Goal: Task Accomplishment & Management: Complete application form

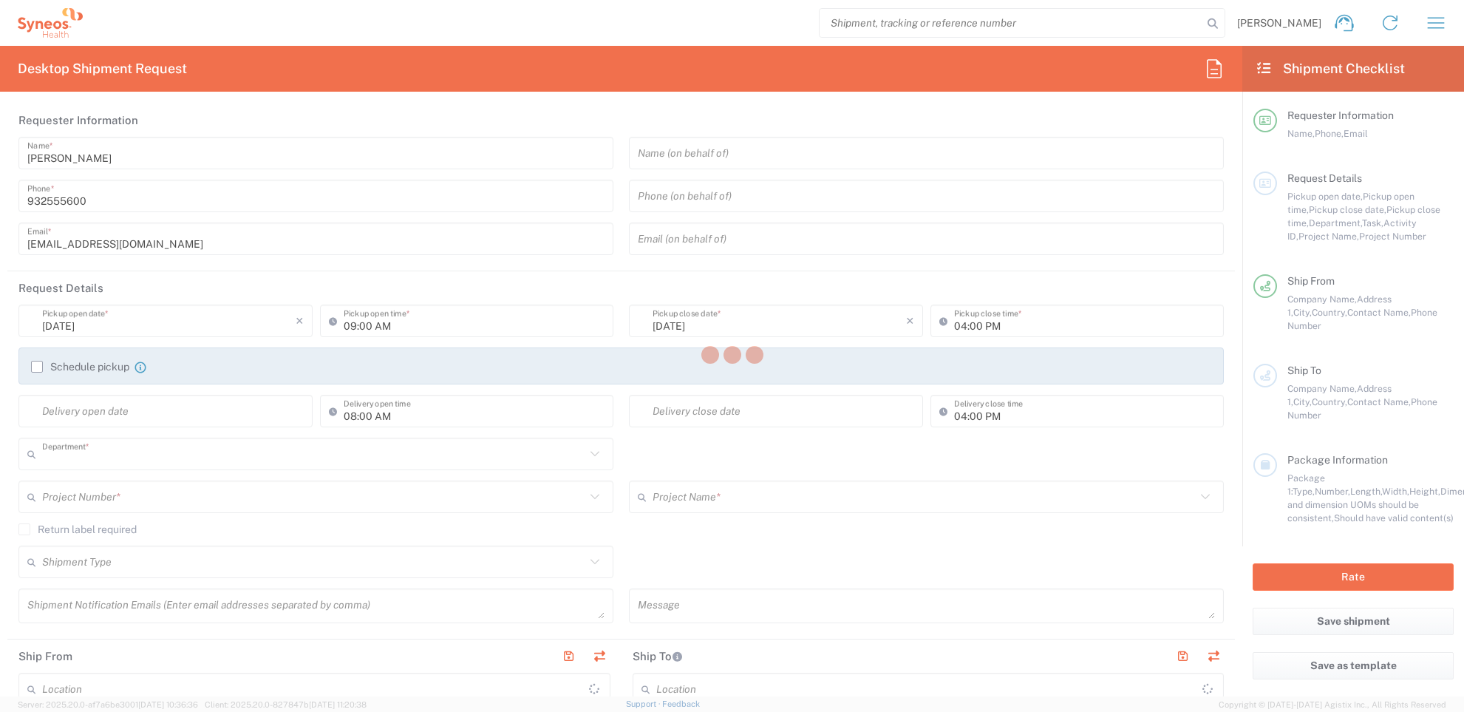
type input "8350"
type input "Syneos Health Clinical [GEOGRAPHIC_DATA]"
type input "[GEOGRAPHIC_DATA]"
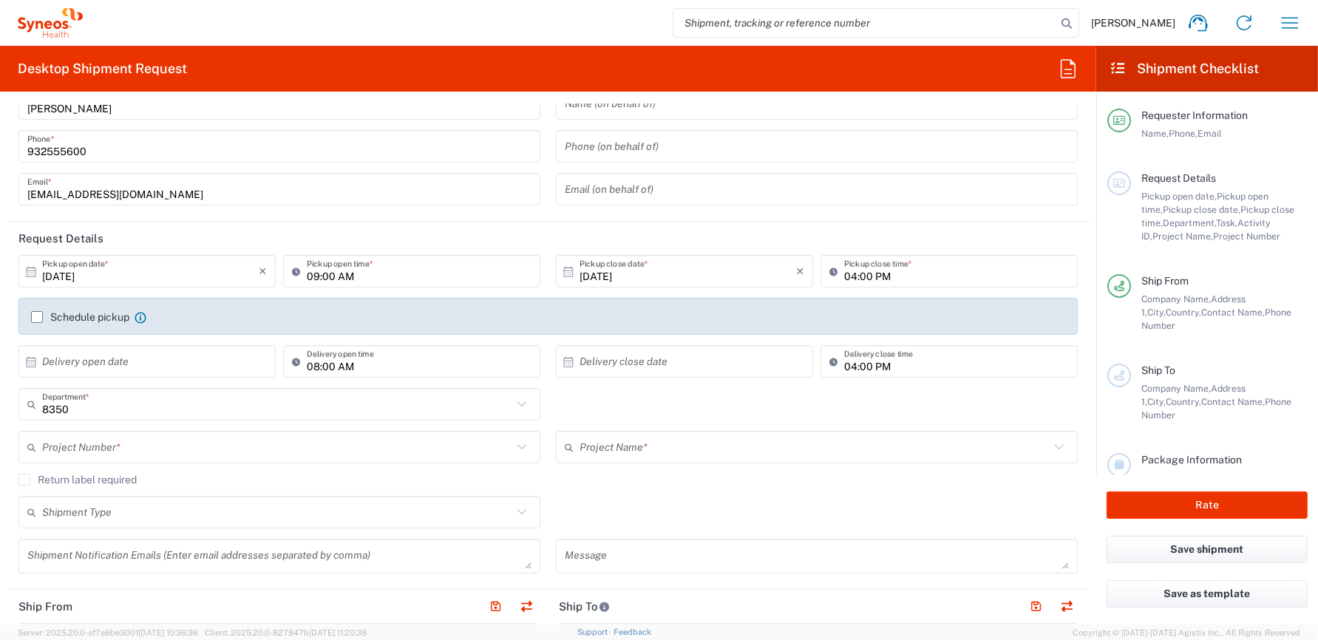
scroll to position [74, 0]
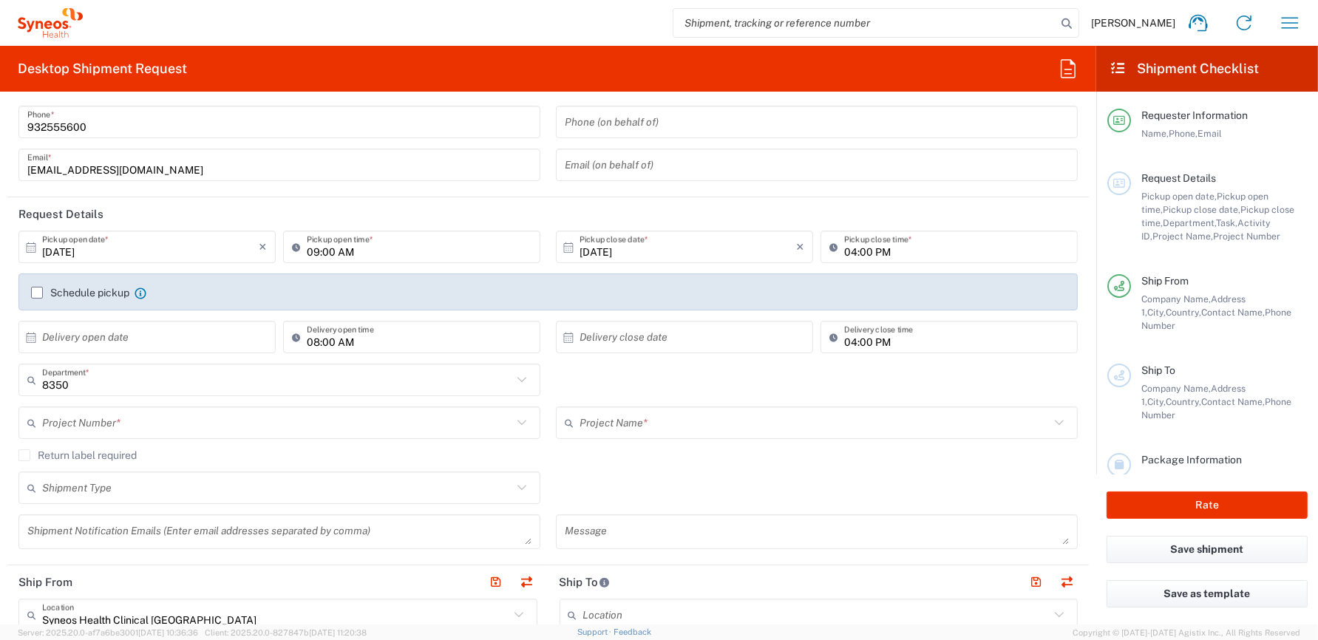
click at [37, 290] on label "Schedule pickup" at bounding box center [80, 293] width 98 height 12
click at [37, 293] on input "Schedule pickup" at bounding box center [37, 293] width 0 height 0
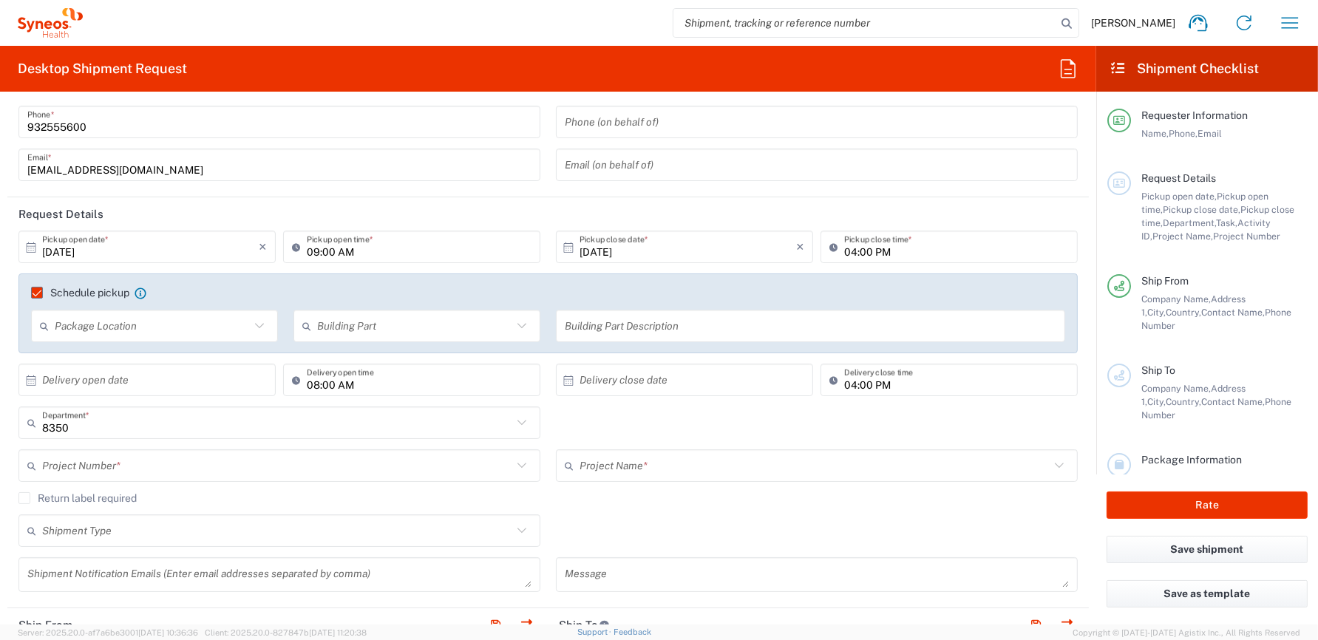
click at [311, 251] on input "09:00 AM" at bounding box center [419, 247] width 225 height 26
type input "10:00 AM"
click at [845, 253] on input "04:00 PM" at bounding box center [956, 247] width 225 height 26
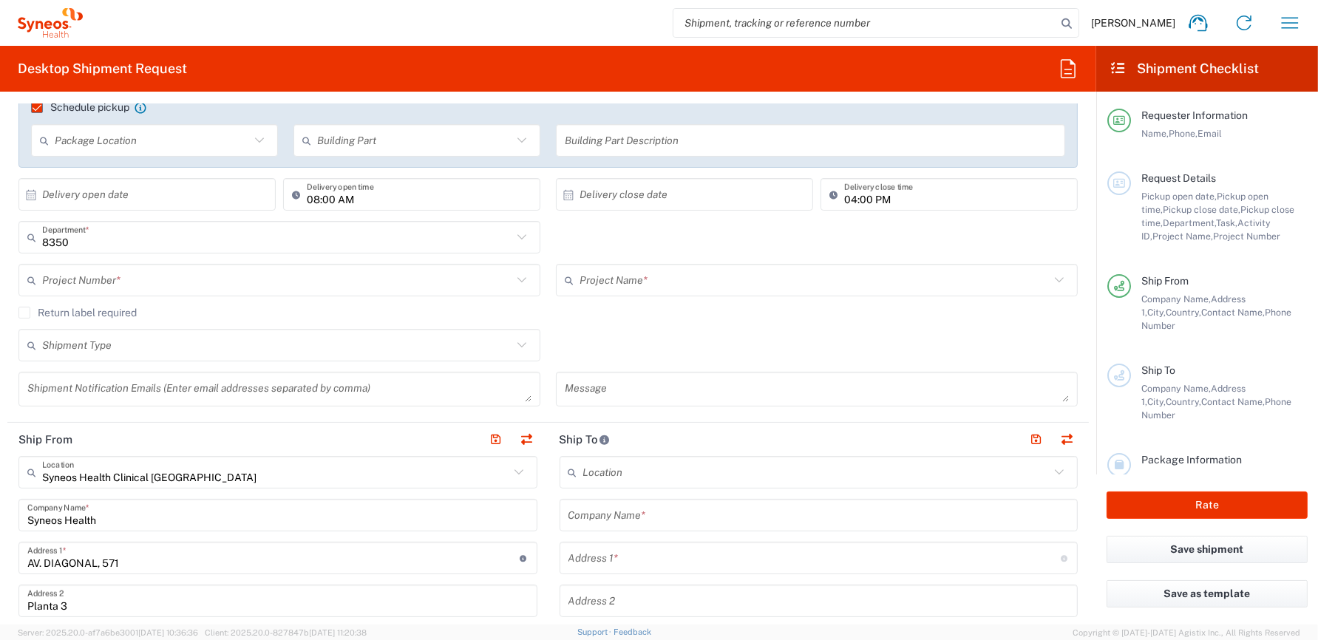
scroll to position [296, 0]
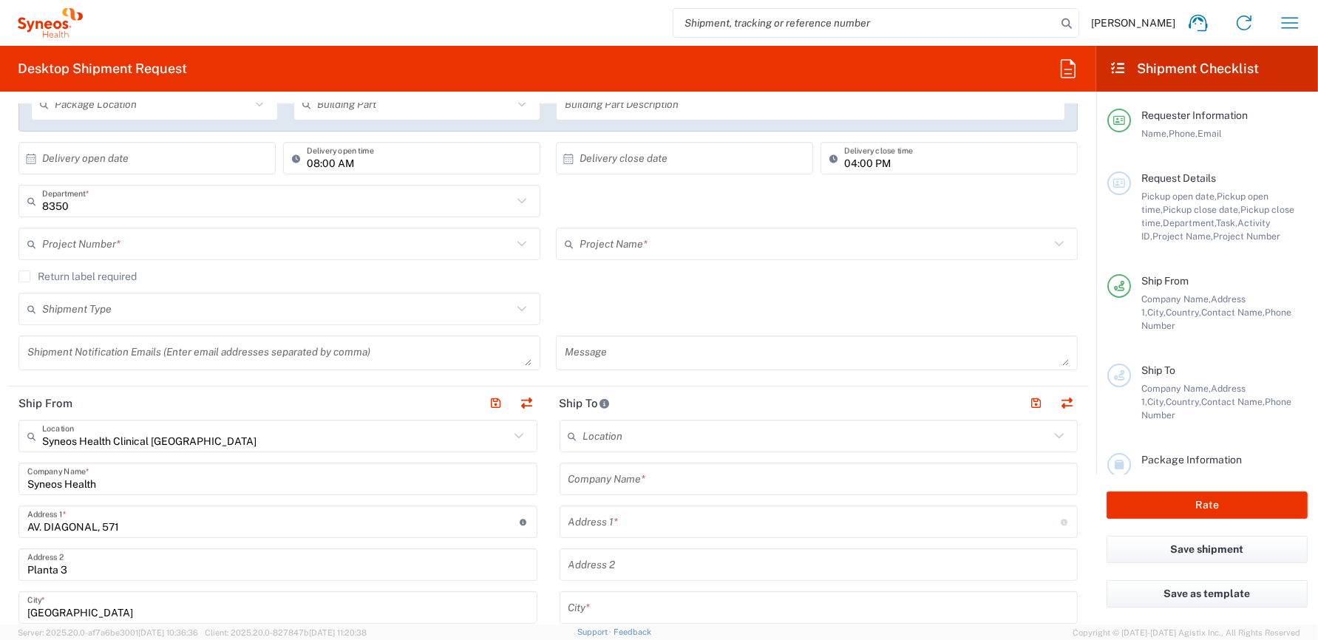
type input "05:00 PM"
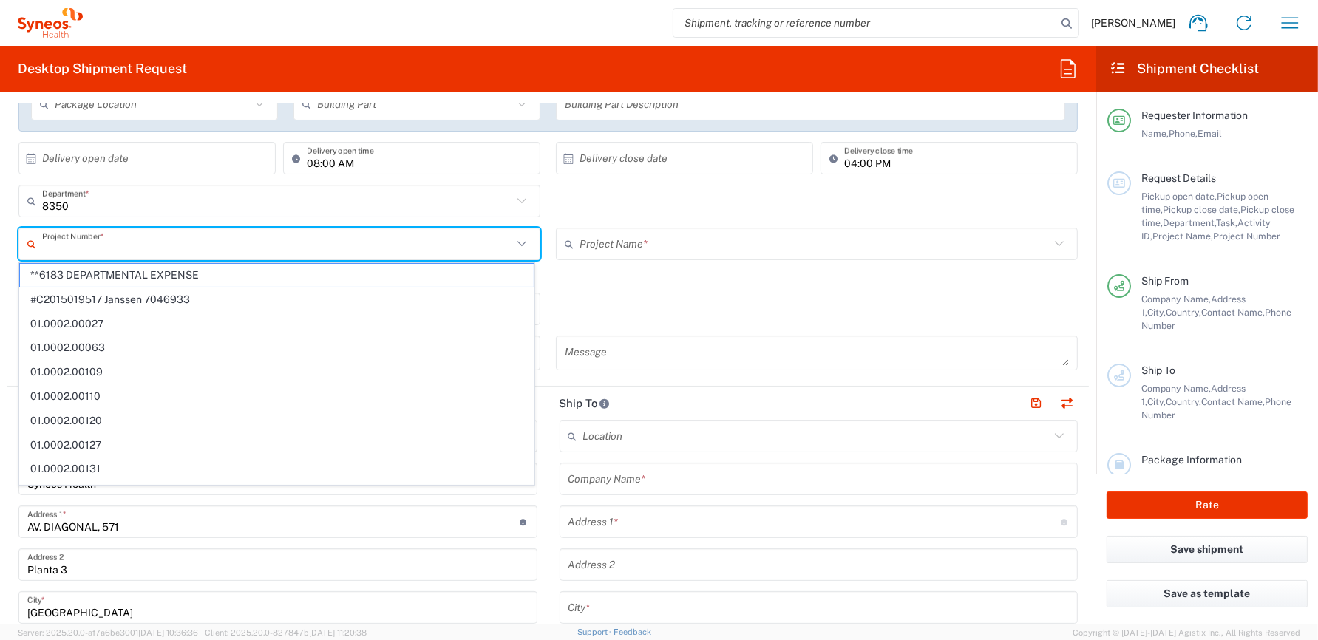
click at [90, 244] on input "text" at bounding box center [277, 244] width 470 height 26
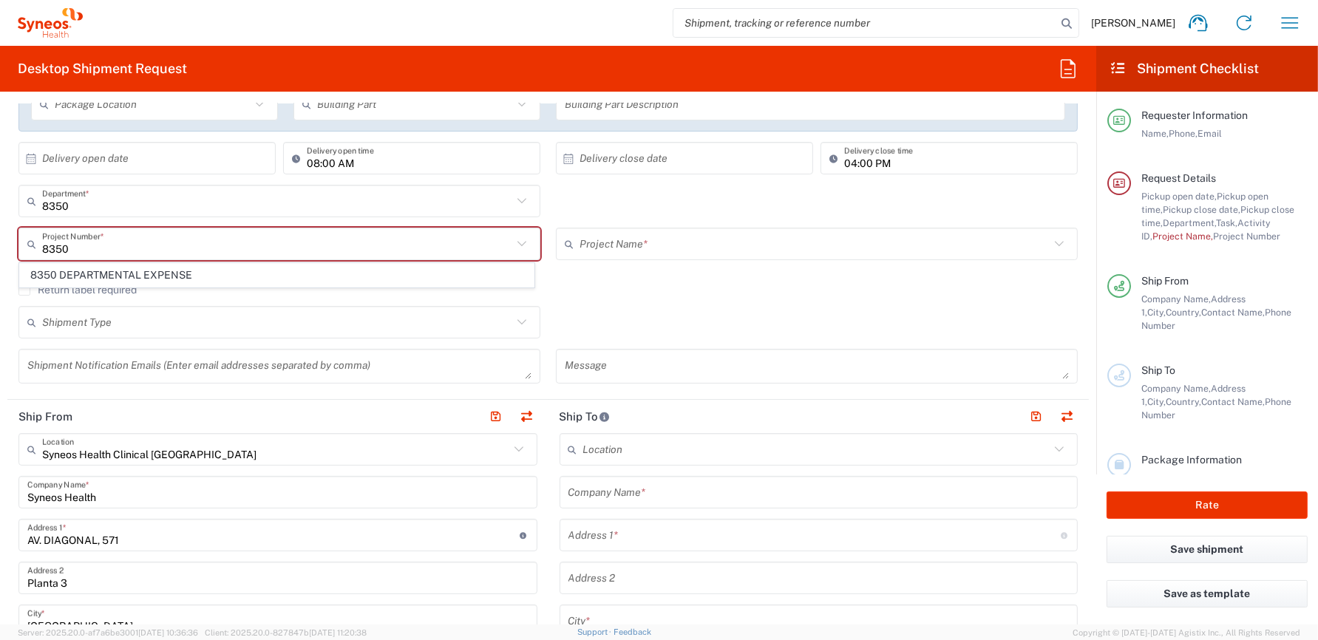
click at [106, 273] on span "8350 DEPARTMENTAL EXPENSE" at bounding box center [277, 275] width 514 height 23
type input "8350 DEPARTMENTAL EXPENSE"
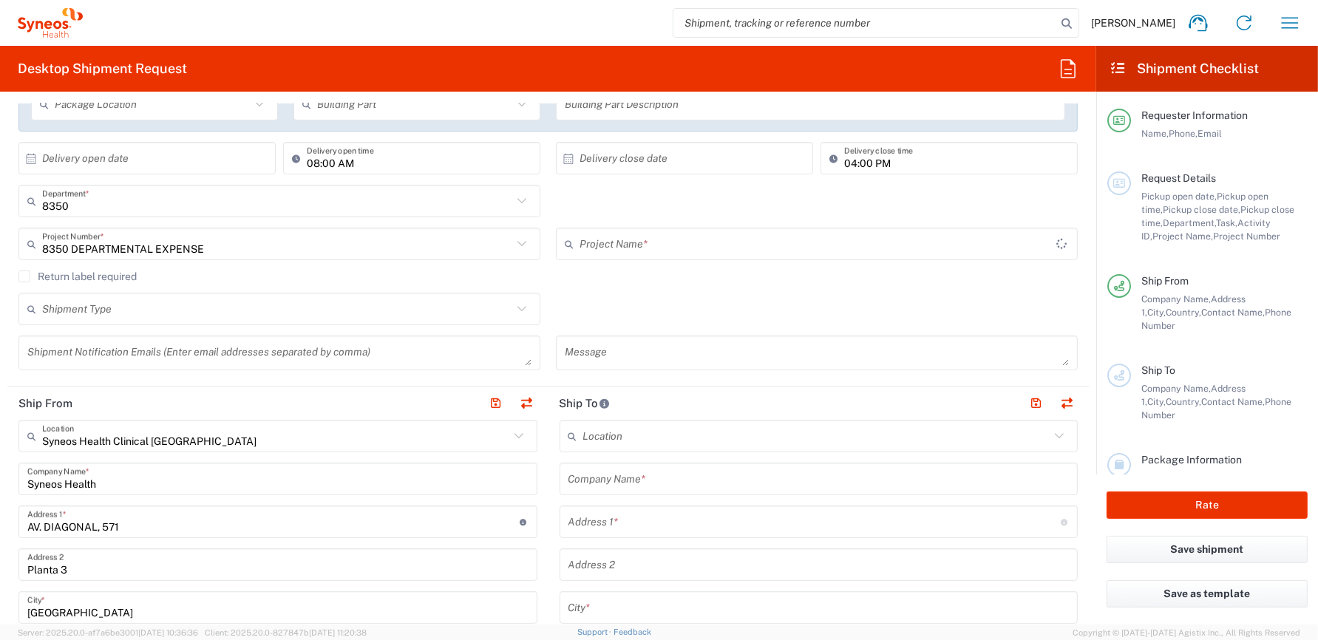
type input "8350 DEPARTMENTAL EXPENSE"
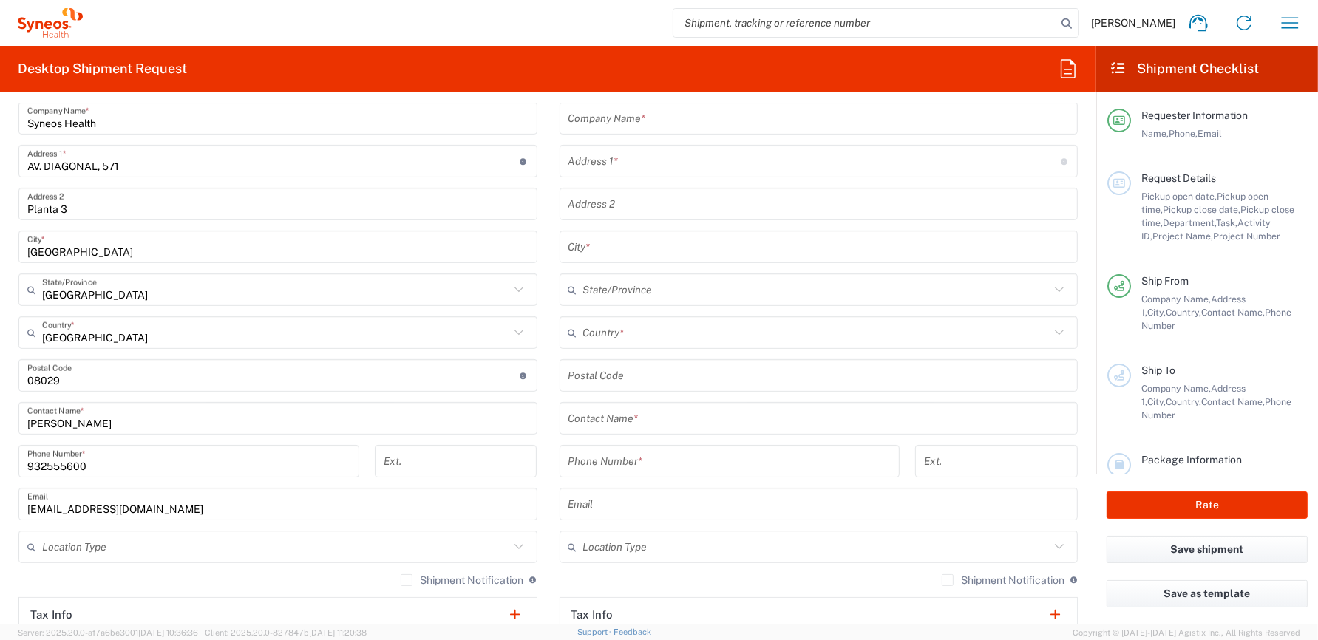
scroll to position [665, 0]
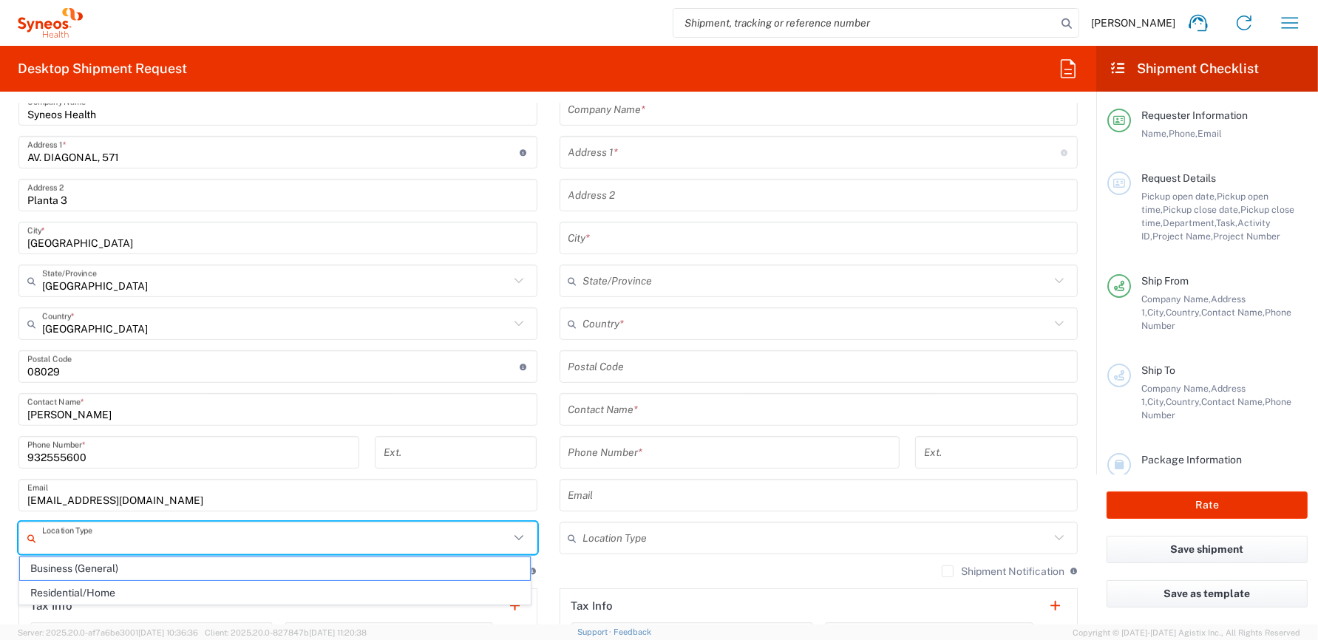
click at [145, 538] on input "text" at bounding box center [275, 538] width 467 height 26
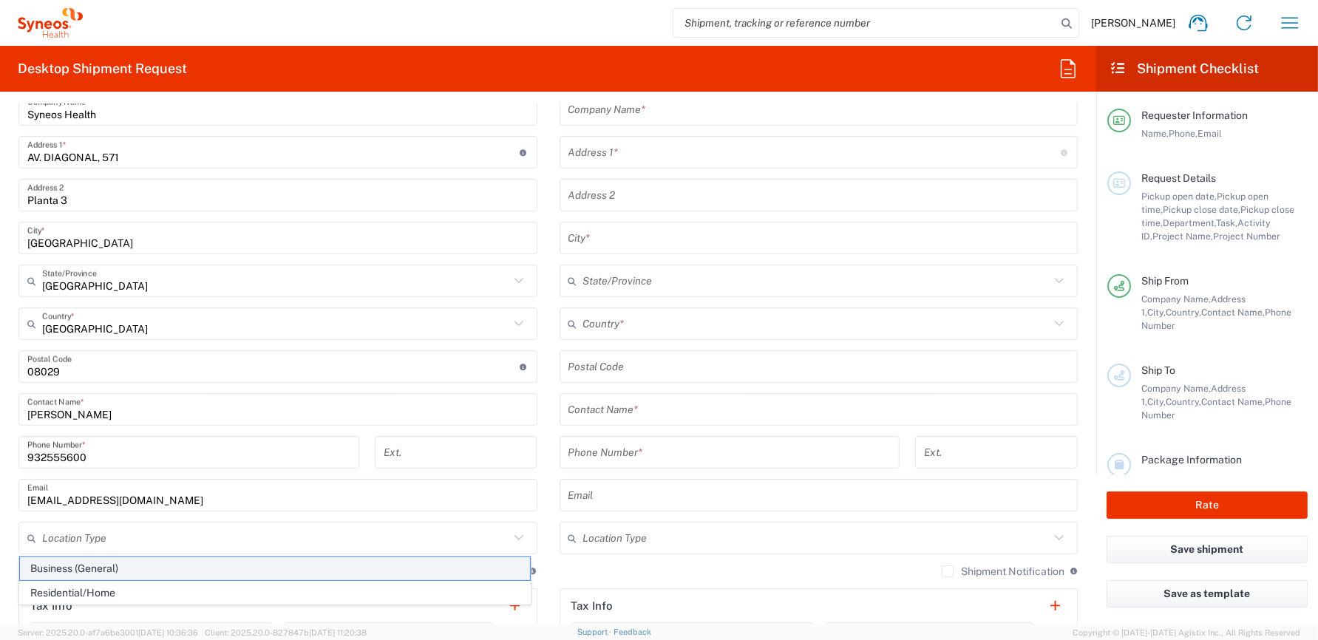
click at [120, 569] on span "Business (General)" at bounding box center [275, 568] width 510 height 23
type input "Business (General)"
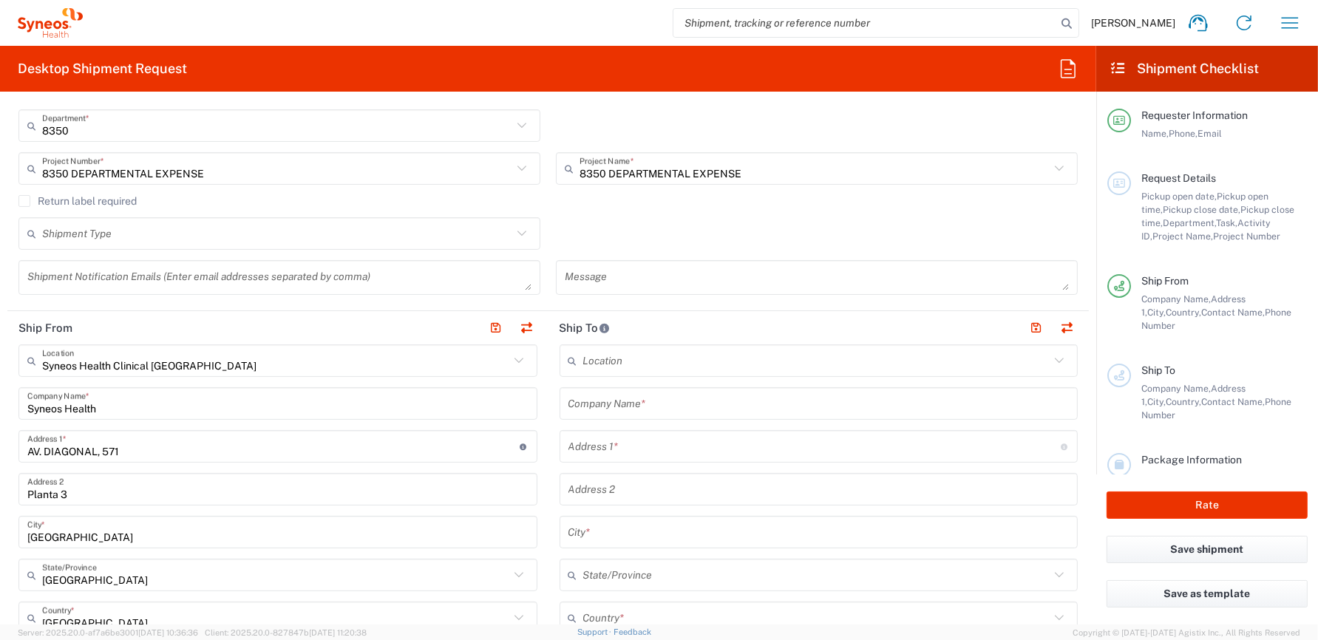
scroll to position [369, 0]
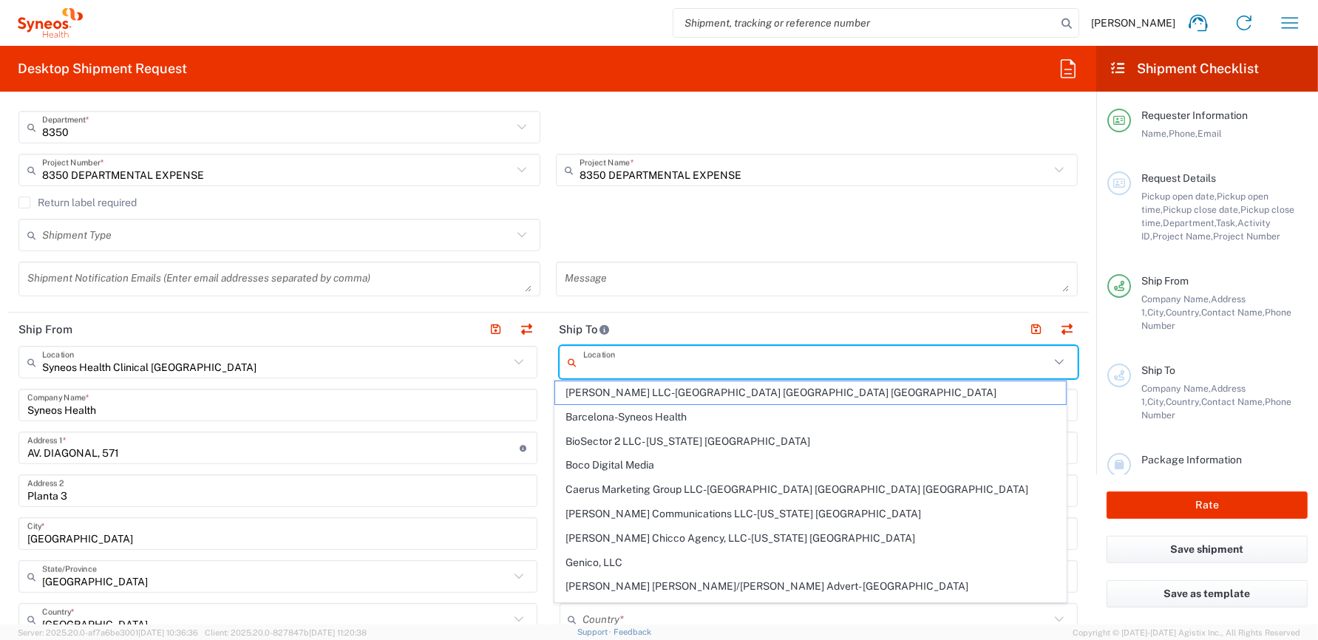
click at [639, 361] on input "text" at bounding box center [816, 363] width 467 height 26
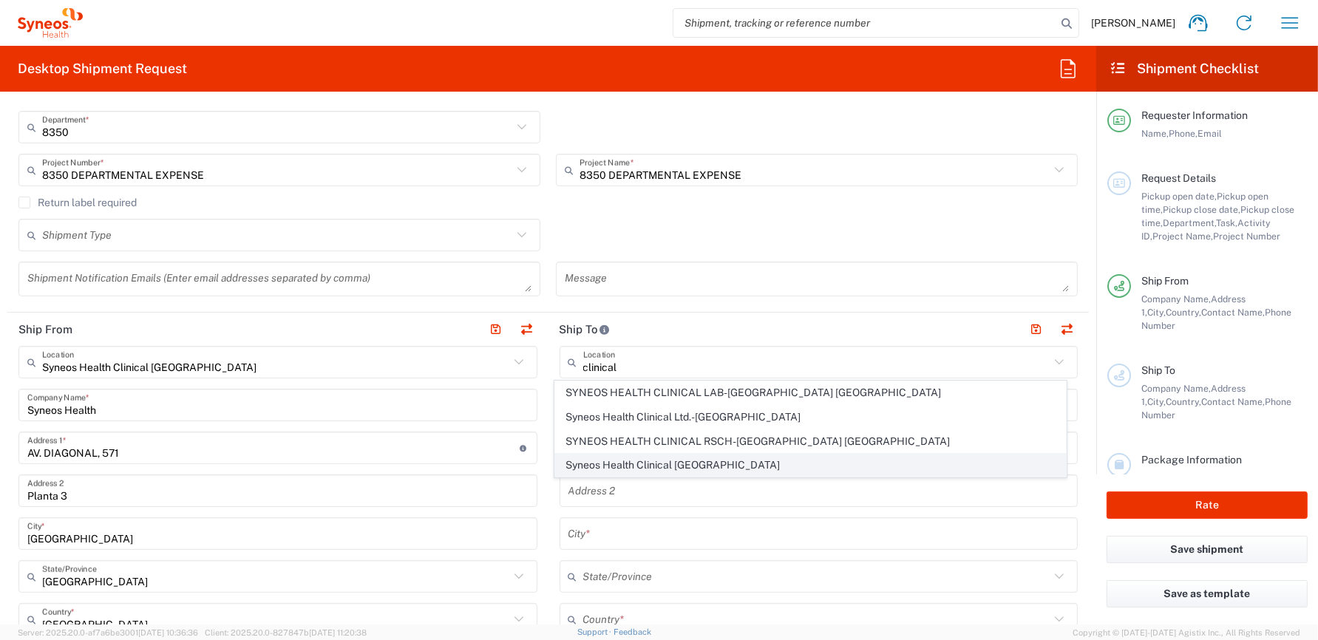
click at [643, 461] on span "Syneos Health Clinical [GEOGRAPHIC_DATA]" at bounding box center [810, 465] width 510 height 23
type input "Syneos Health Clinical [GEOGRAPHIC_DATA]"
type input "[PERSON_NAME][STREET_ADDRESS]"
type input "Planta 3"
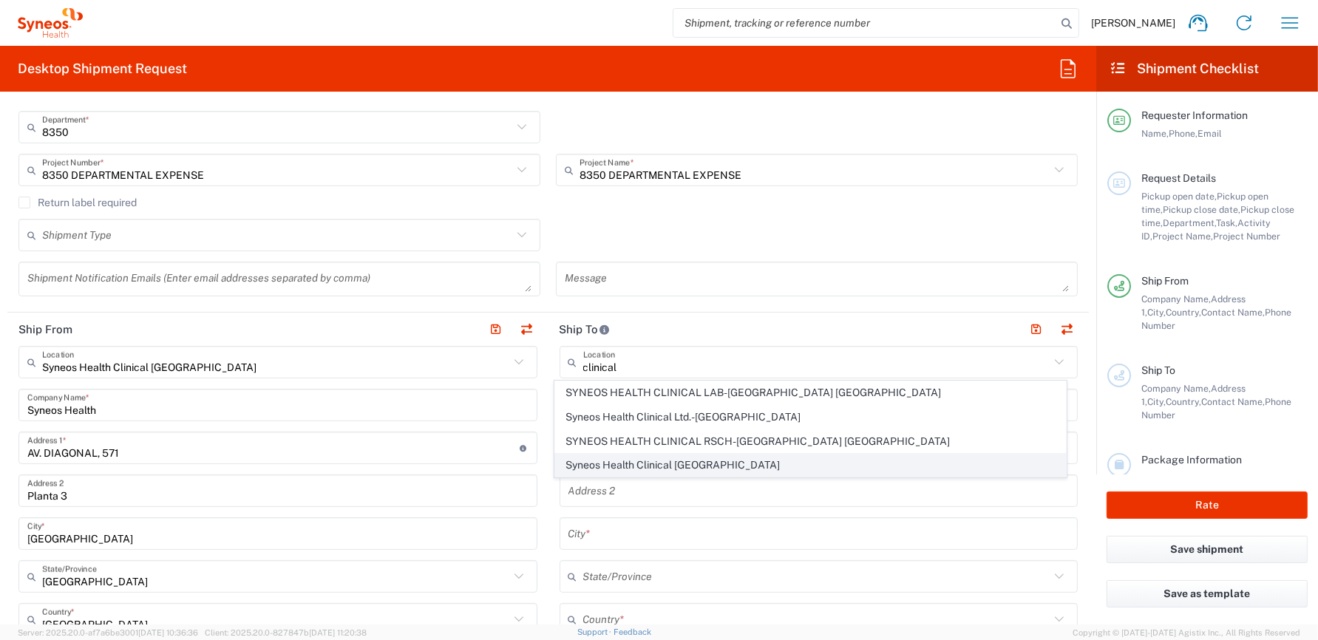
type input "[GEOGRAPHIC_DATA]"
type input "28020"
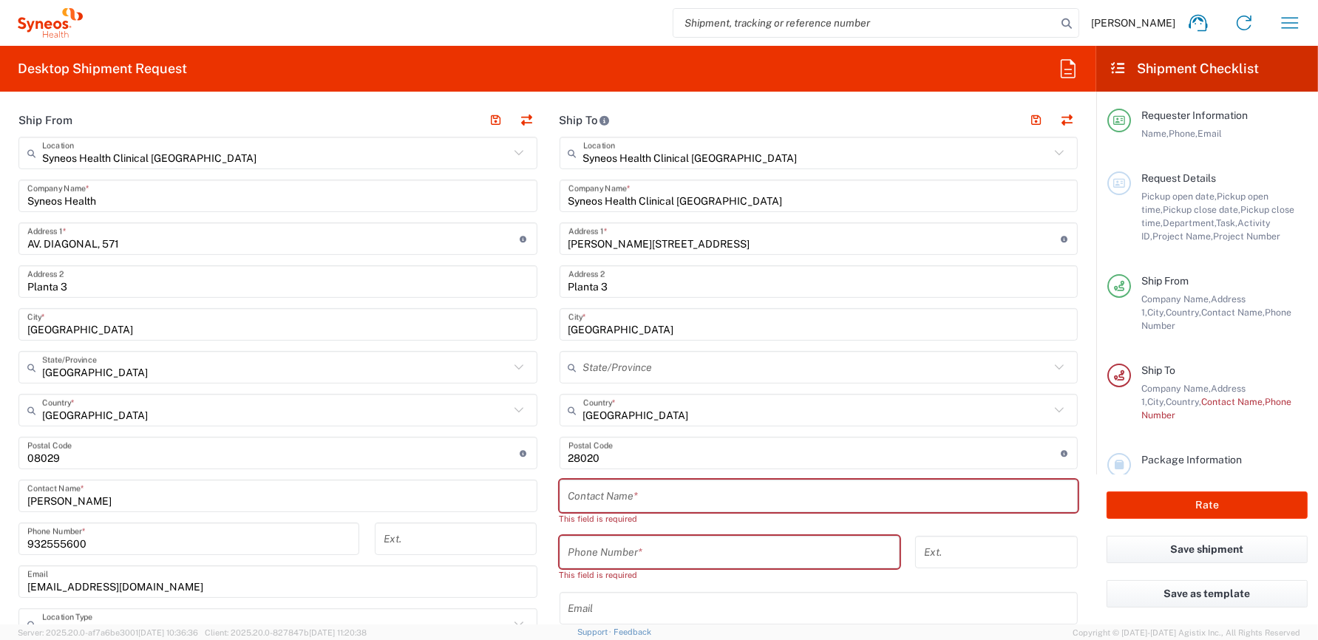
scroll to position [591, 0]
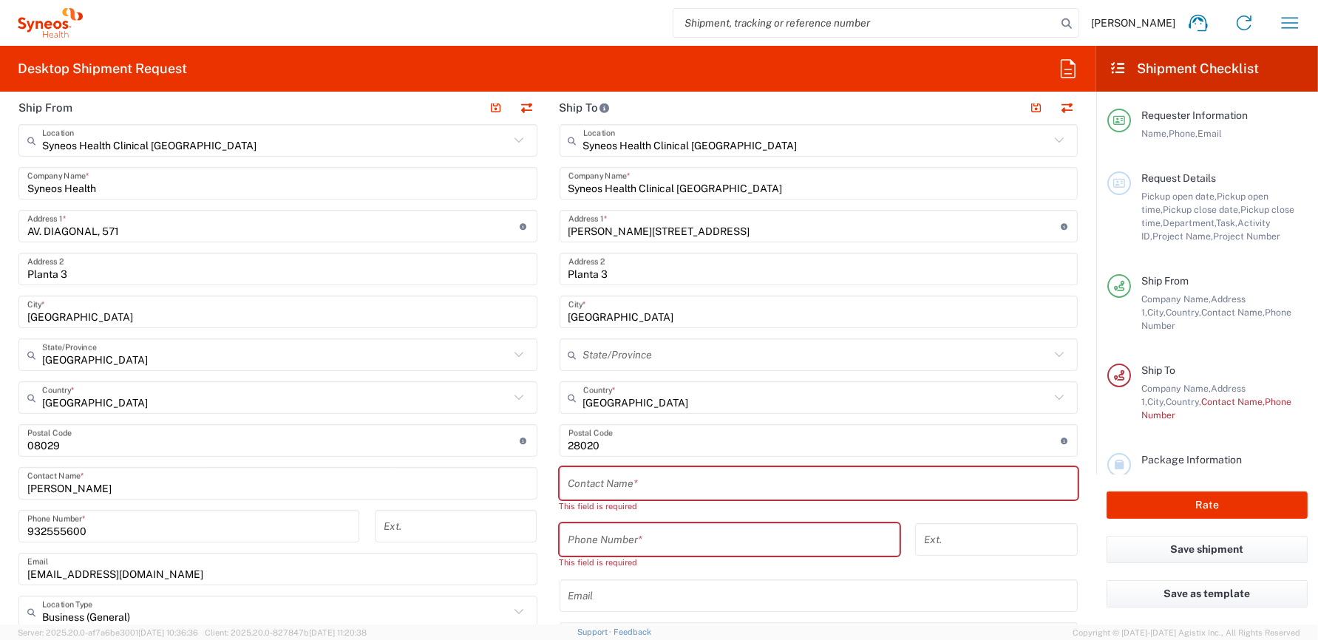
click at [627, 476] on input "text" at bounding box center [818, 484] width 501 height 26
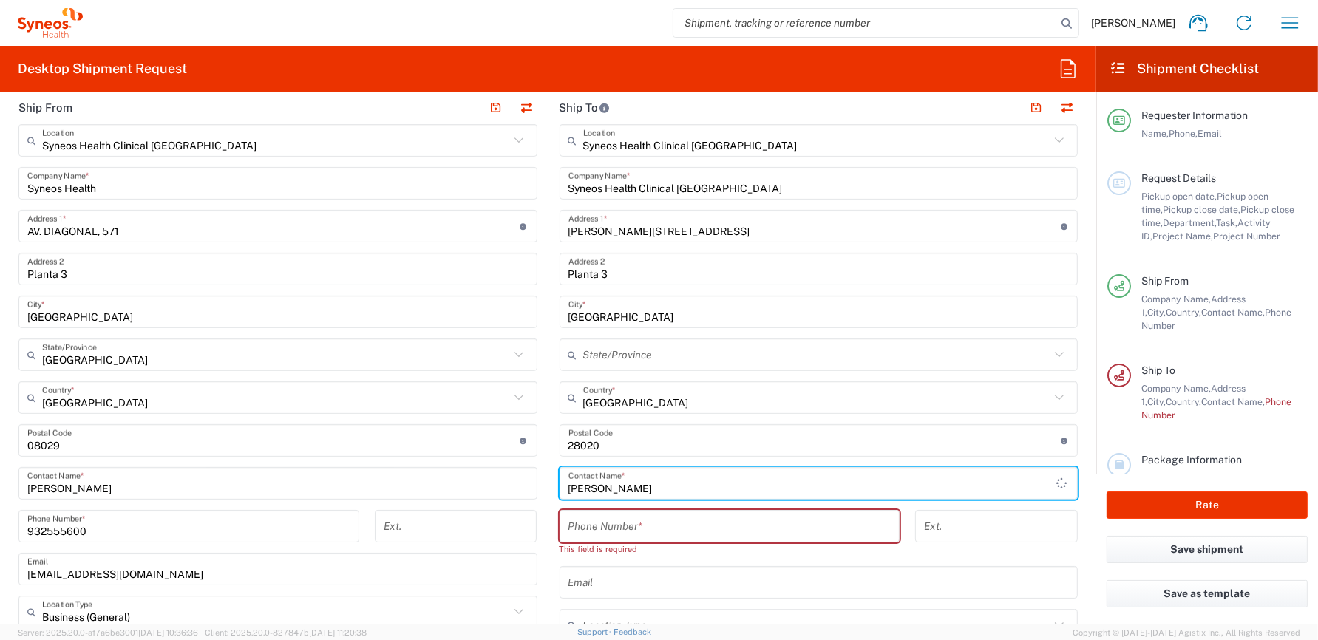
type input "[PERSON_NAME]"
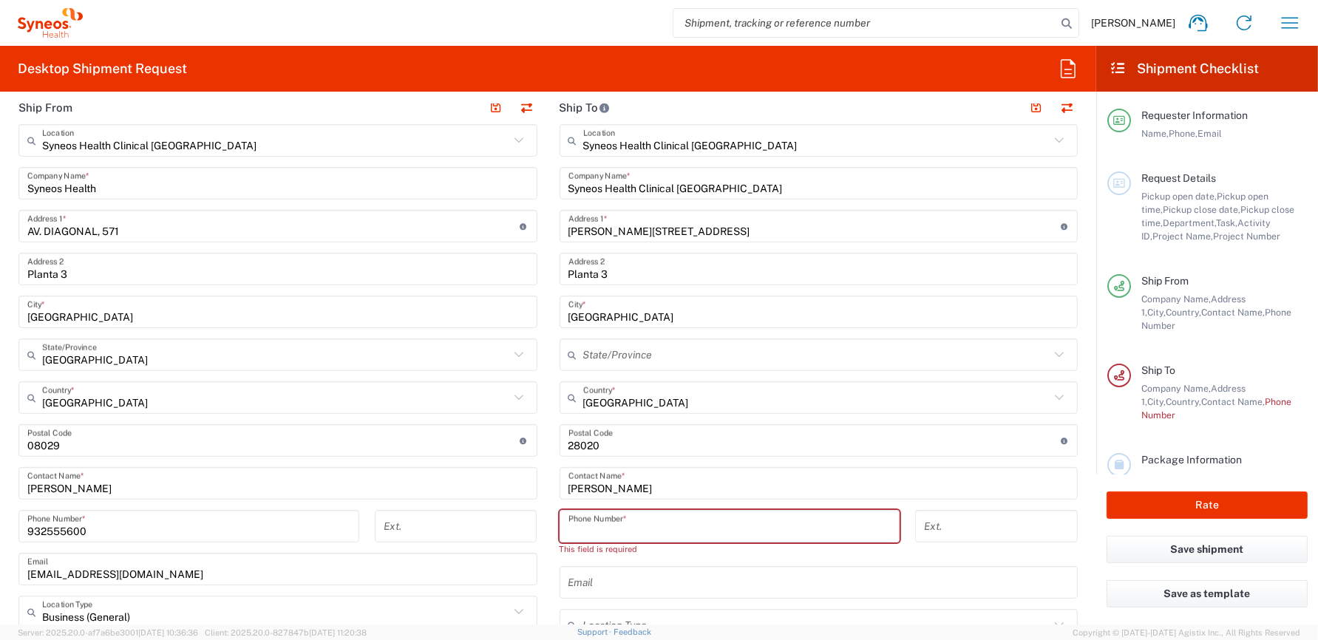
click at [629, 516] on input "tel" at bounding box center [729, 527] width 323 height 26
type input "677925000"
type input "[GEOGRAPHIC_DATA]"
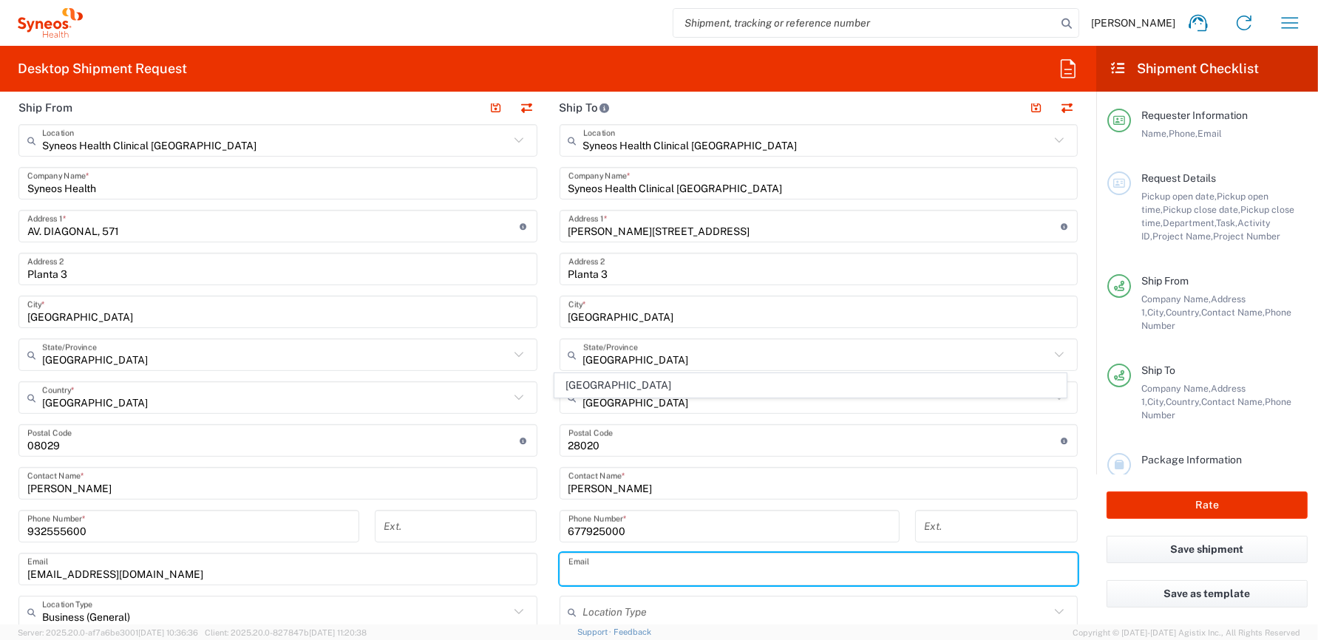
click at [645, 562] on input "text" at bounding box center [818, 569] width 501 height 26
type input "[PERSON_NAME][EMAIL_ADDRESS][PERSON_NAME][DOMAIN_NAME]"
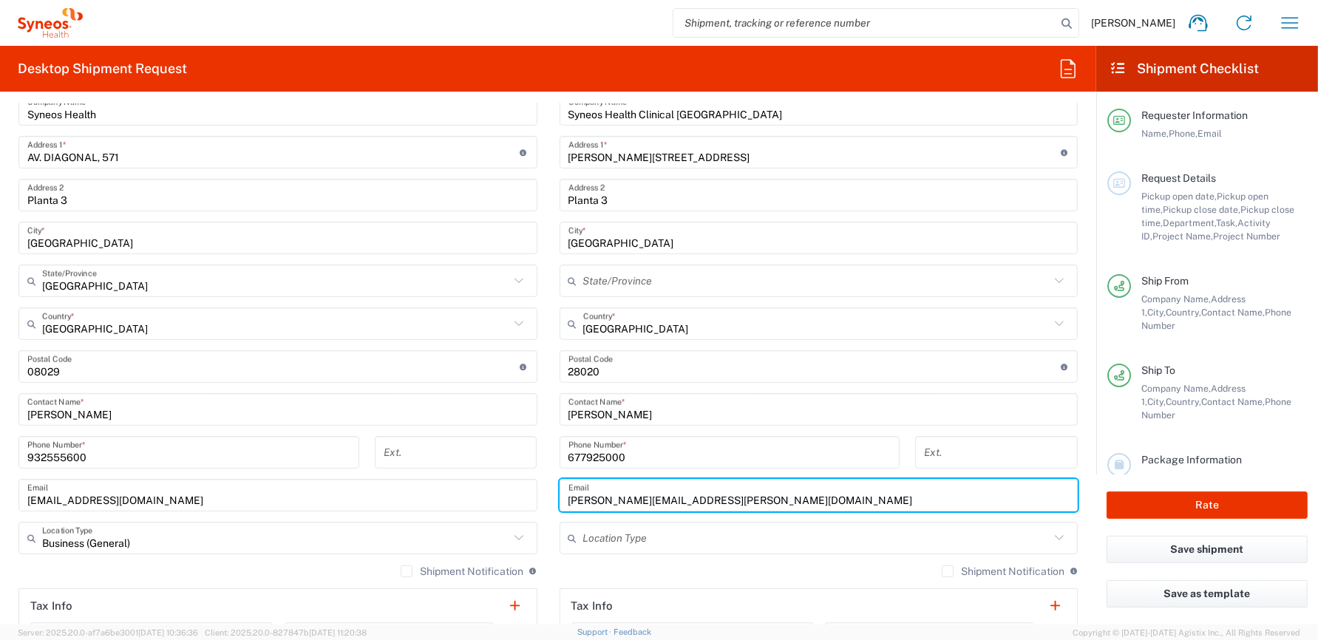
scroll to position [739, 0]
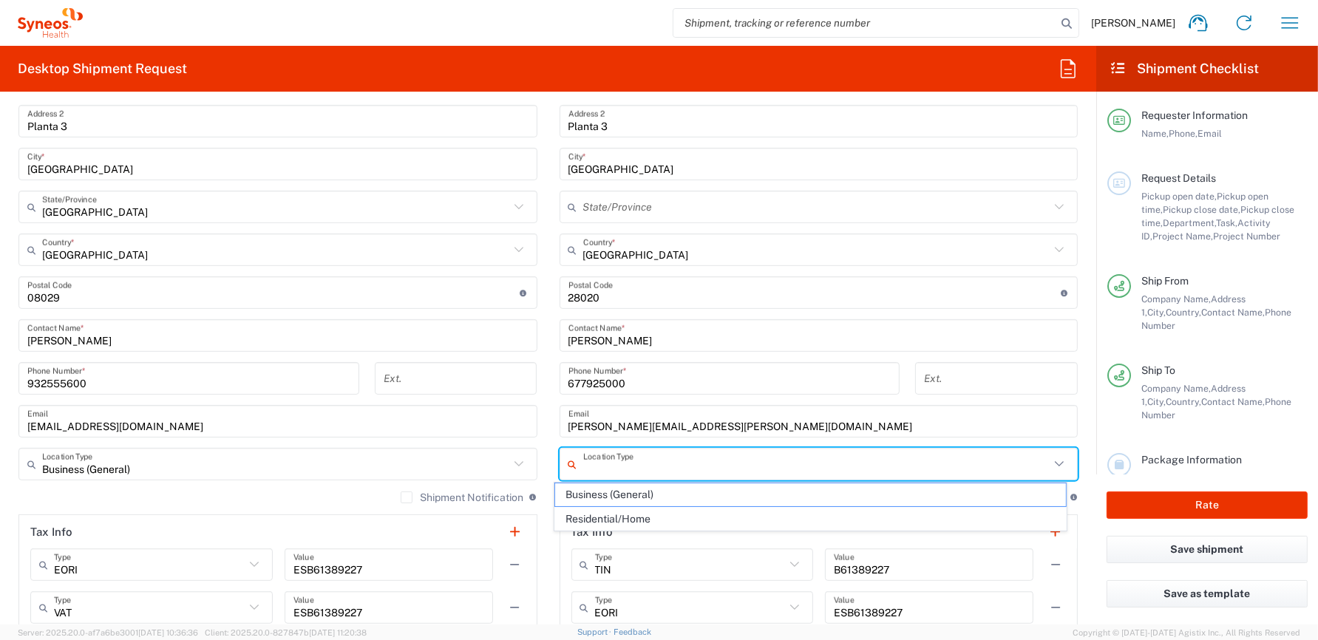
click at [641, 460] on input "text" at bounding box center [816, 465] width 467 height 26
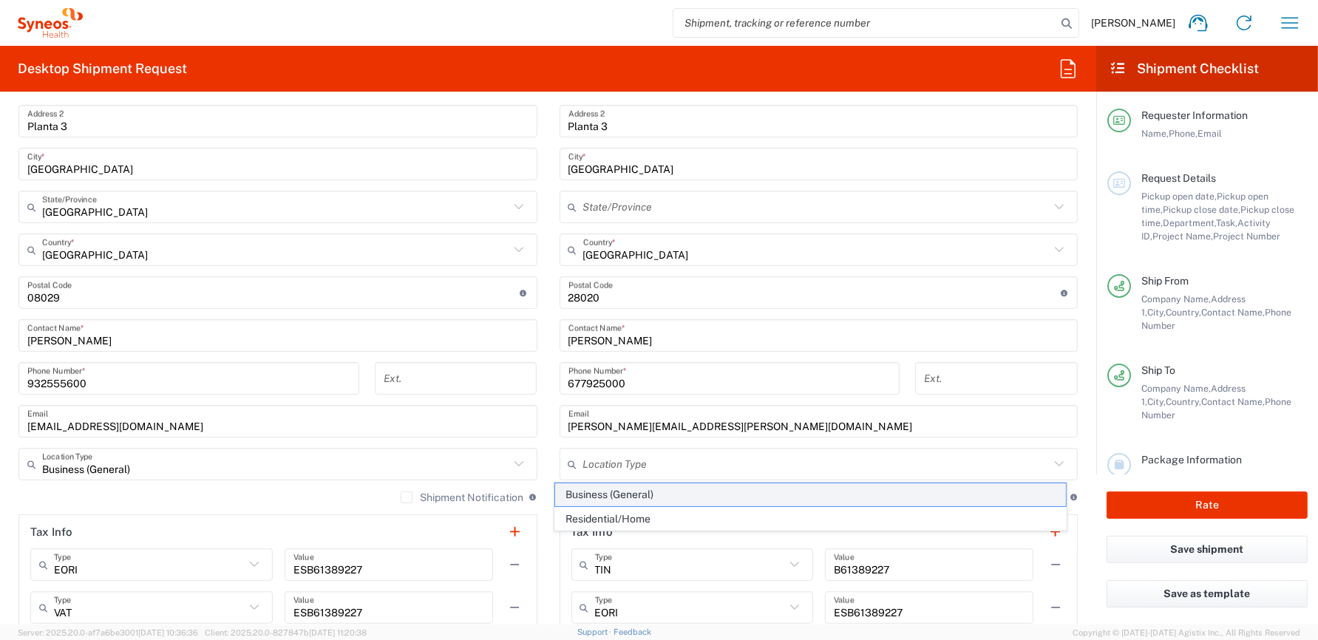
click at [628, 492] on span "Business (General)" at bounding box center [810, 494] width 510 height 23
type input "Business (General)"
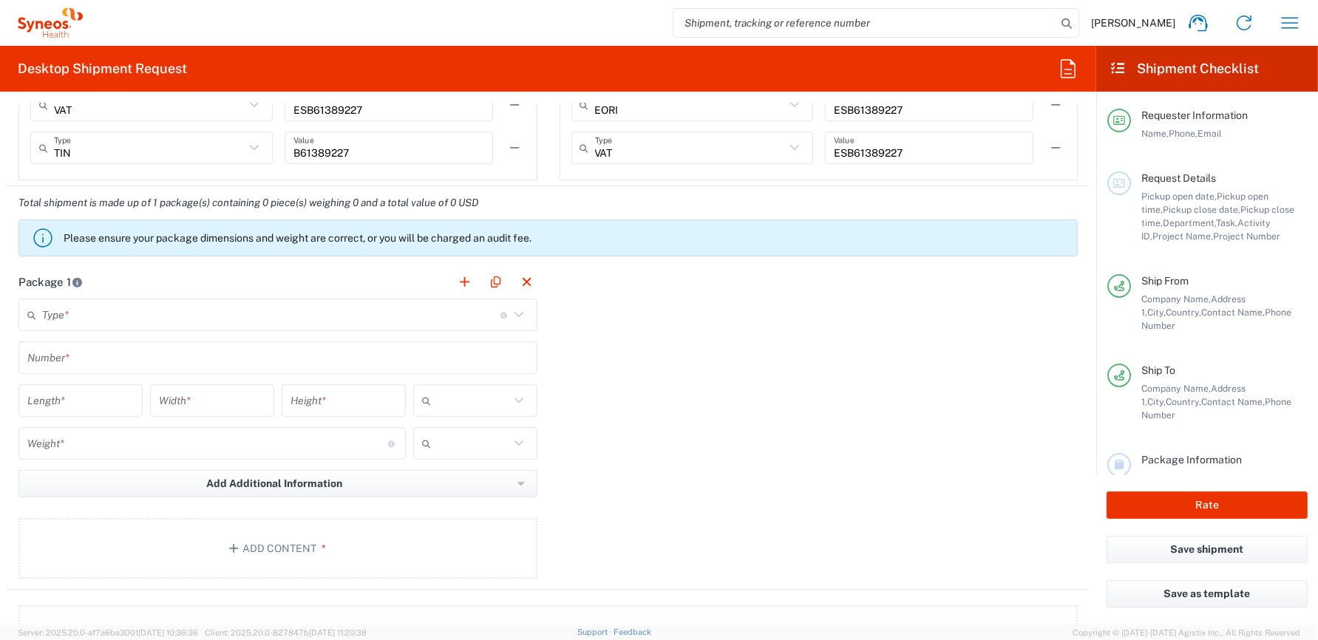
scroll to position [1256, 0]
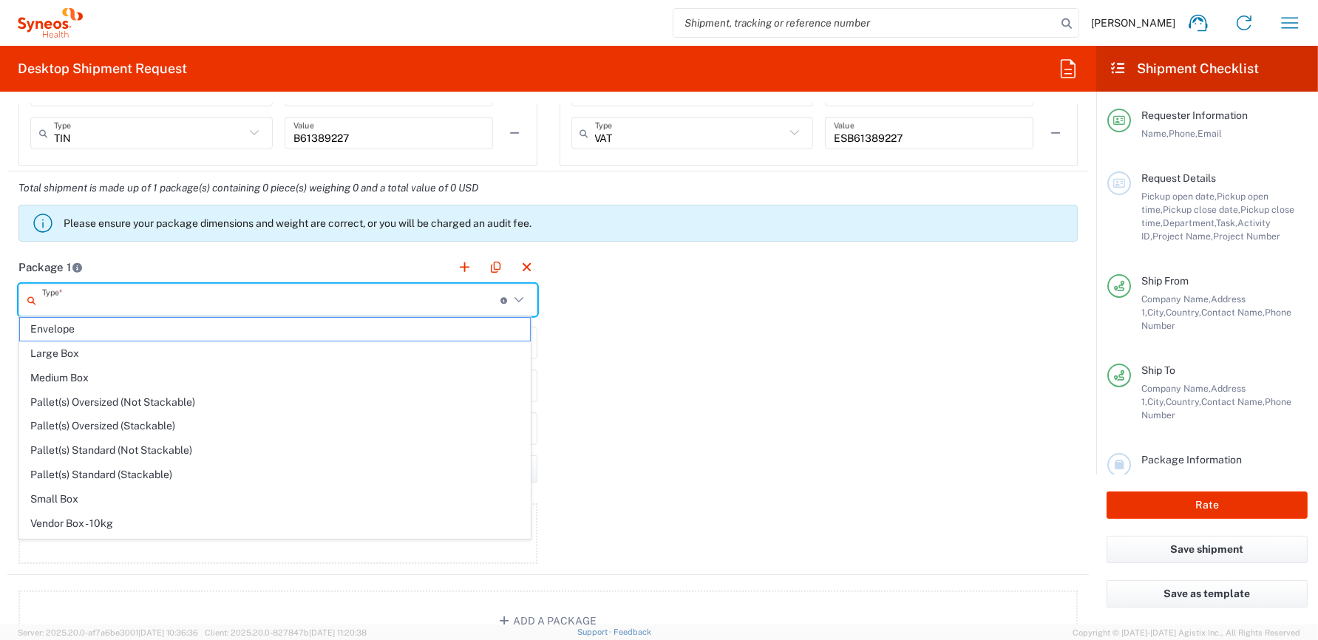
click at [197, 292] on input "text" at bounding box center [271, 300] width 458 height 26
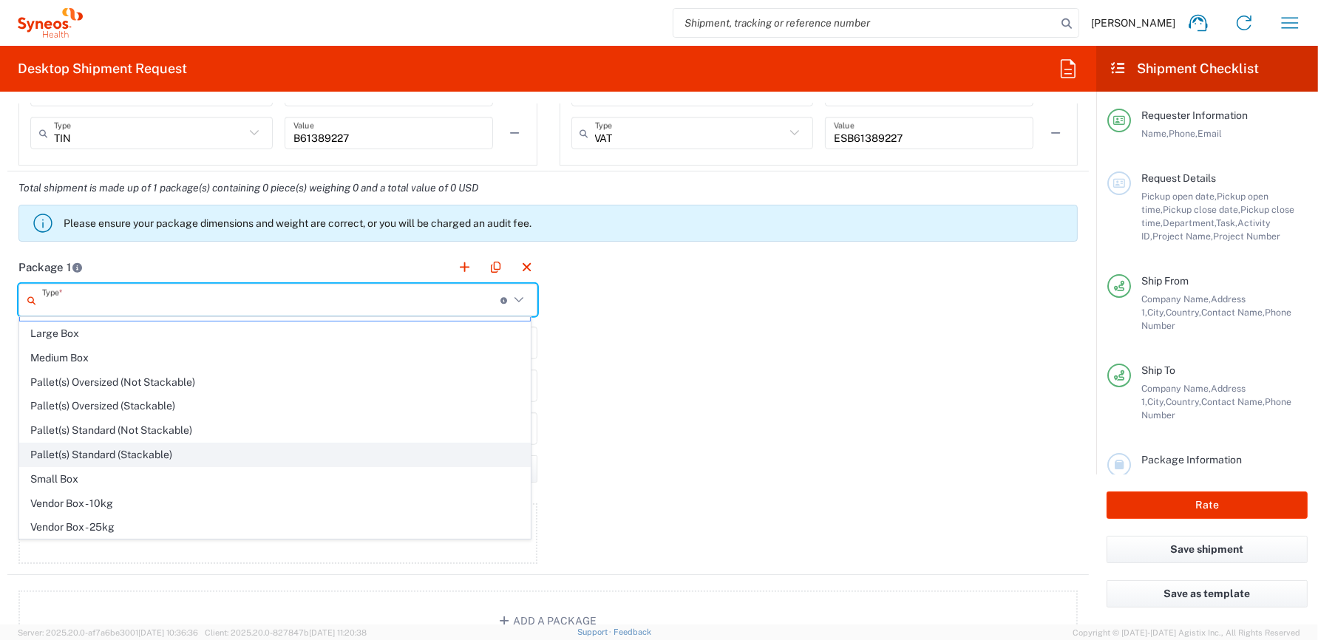
scroll to position [40, 0]
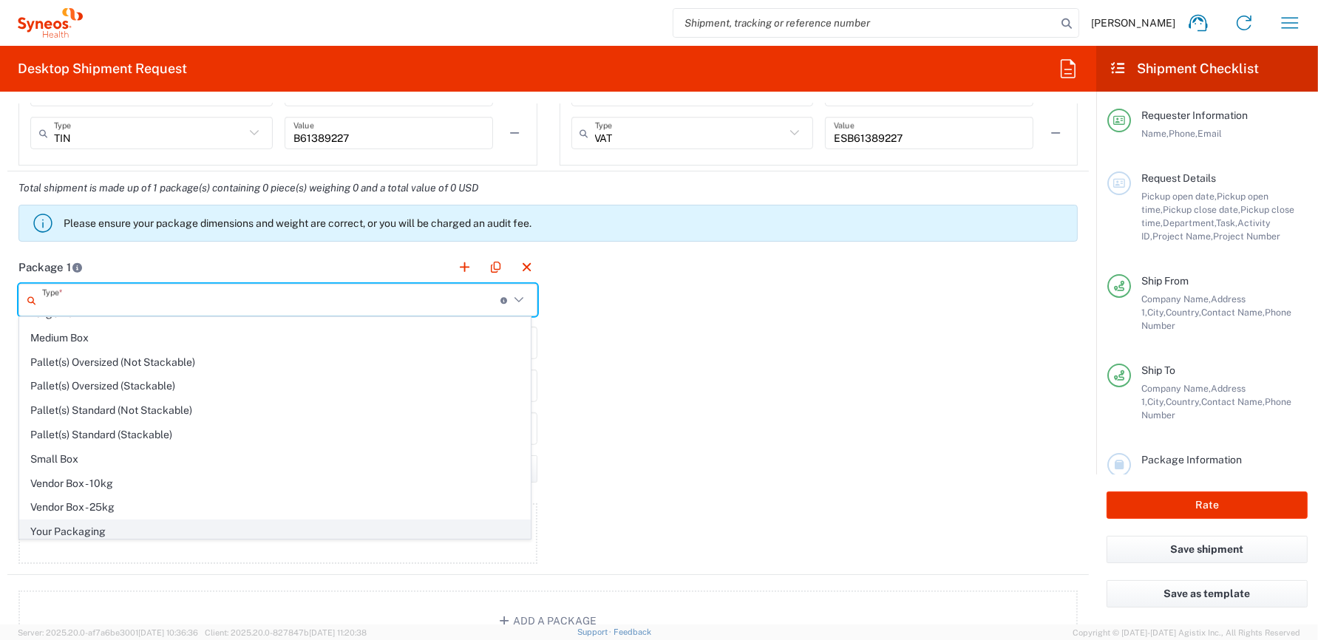
click at [89, 528] on span "Your Packaging" at bounding box center [275, 531] width 510 height 23
type input "Your Packaging"
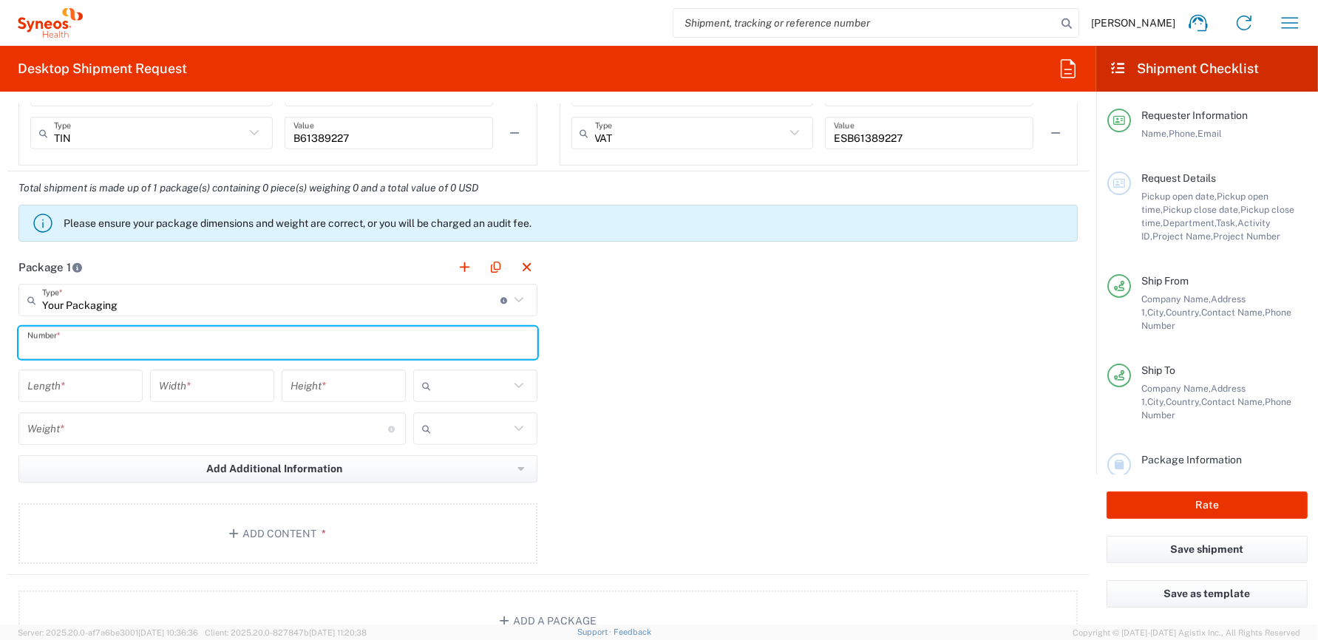
click at [109, 335] on input "text" at bounding box center [277, 343] width 501 height 26
type input "1"
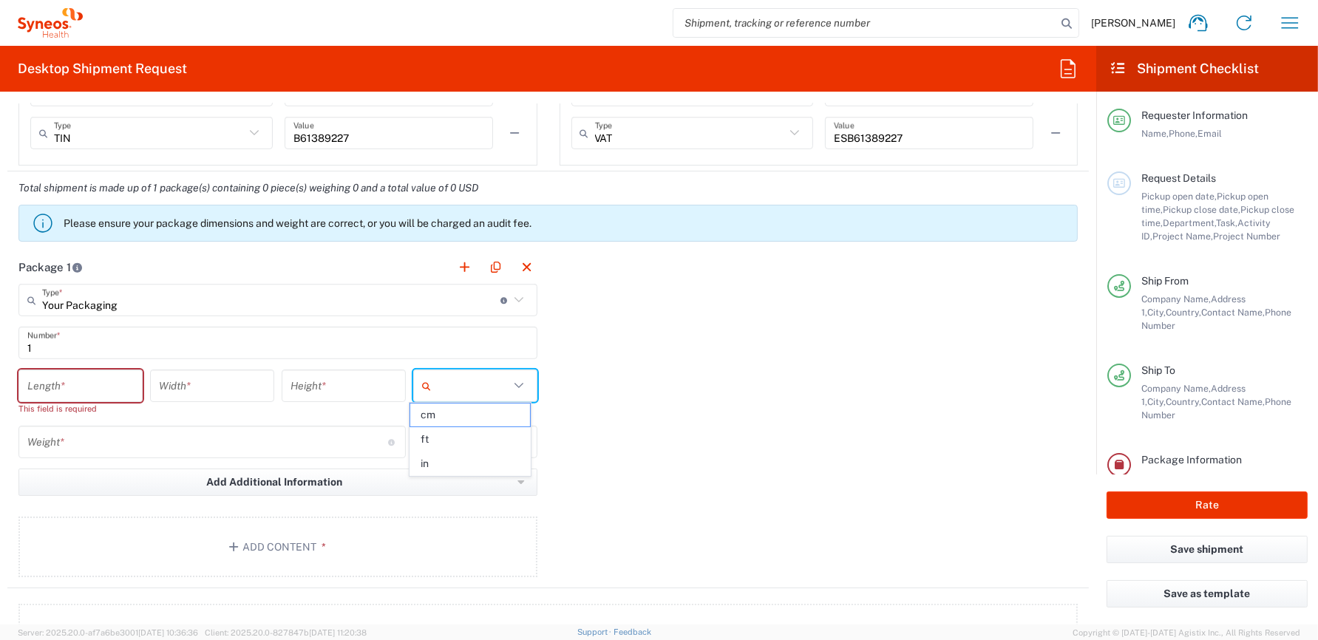
click at [453, 379] on input "text" at bounding box center [473, 386] width 72 height 24
click at [445, 414] on span "cm" at bounding box center [470, 414] width 120 height 23
type input "cm"
click at [437, 446] on input "text" at bounding box center [473, 442] width 72 height 24
click at [432, 469] on span "kgs" at bounding box center [470, 471] width 120 height 23
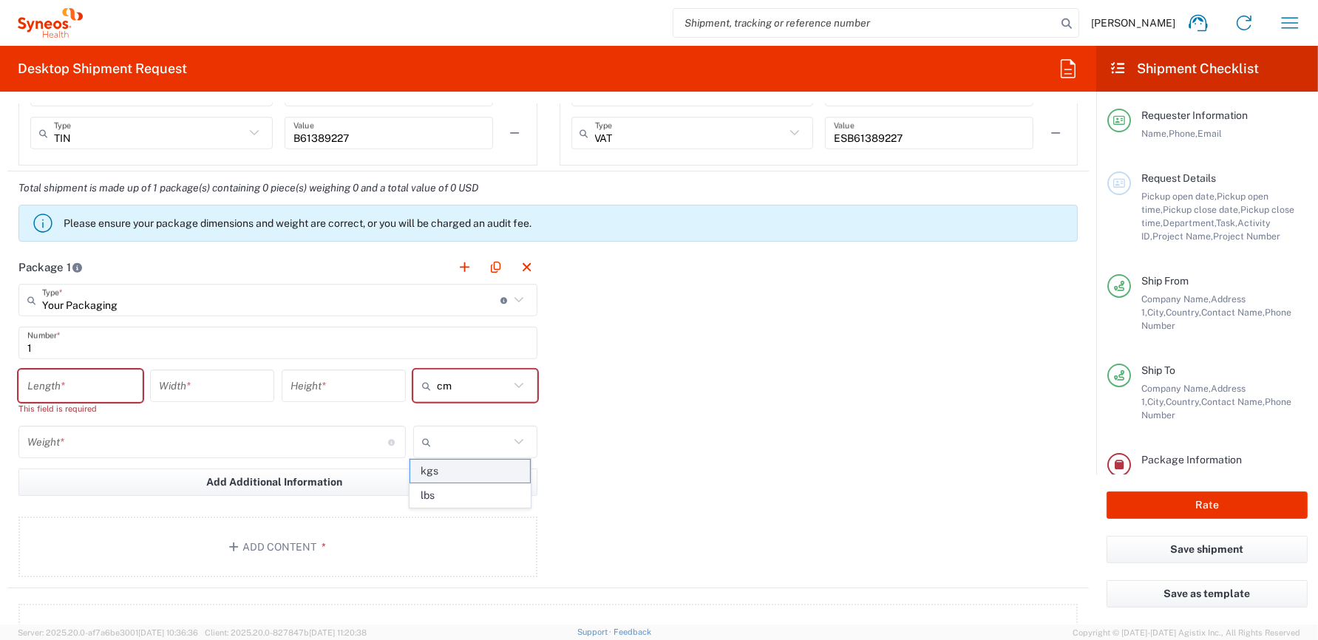
type input "kgs"
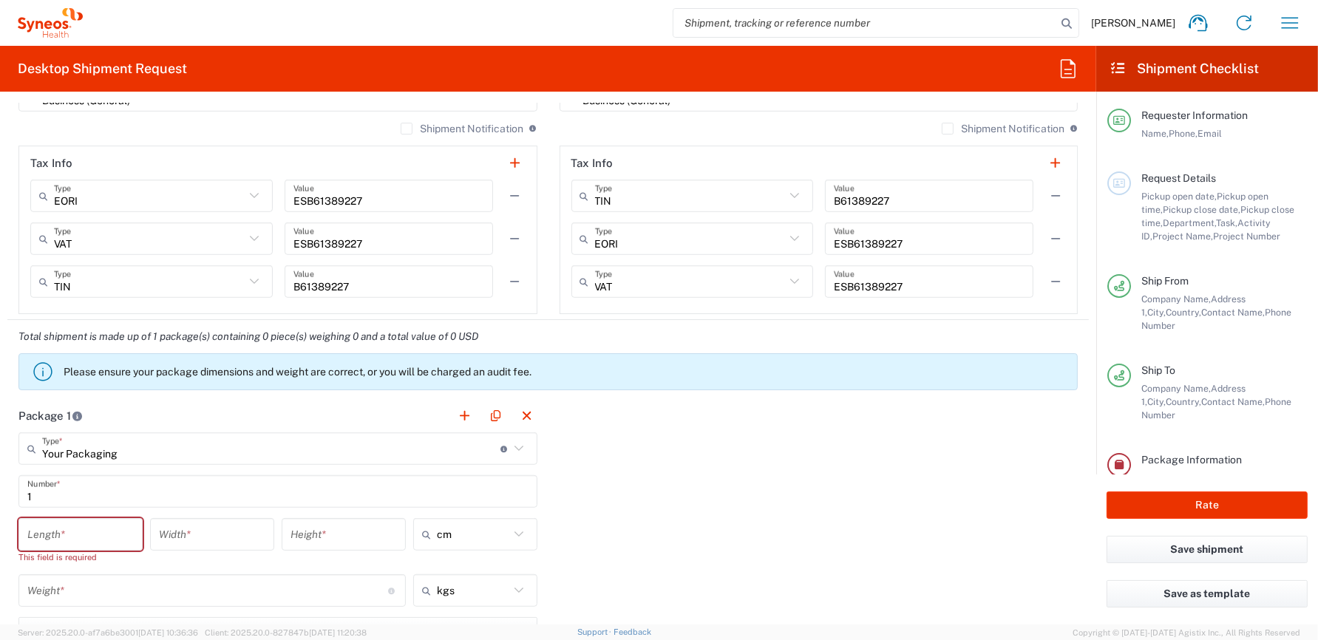
scroll to position [1108, 0]
click at [81, 526] on input "number" at bounding box center [80, 534] width 106 height 26
type input "40"
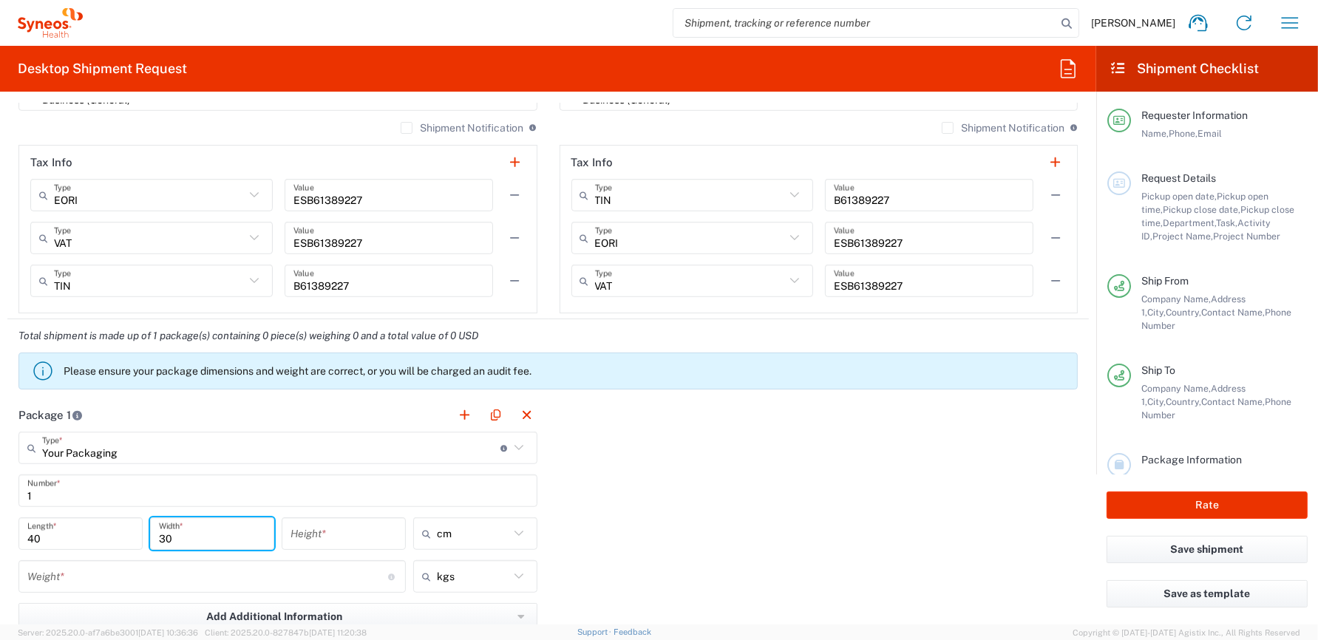
type input "30"
type input "15"
type input "cm"
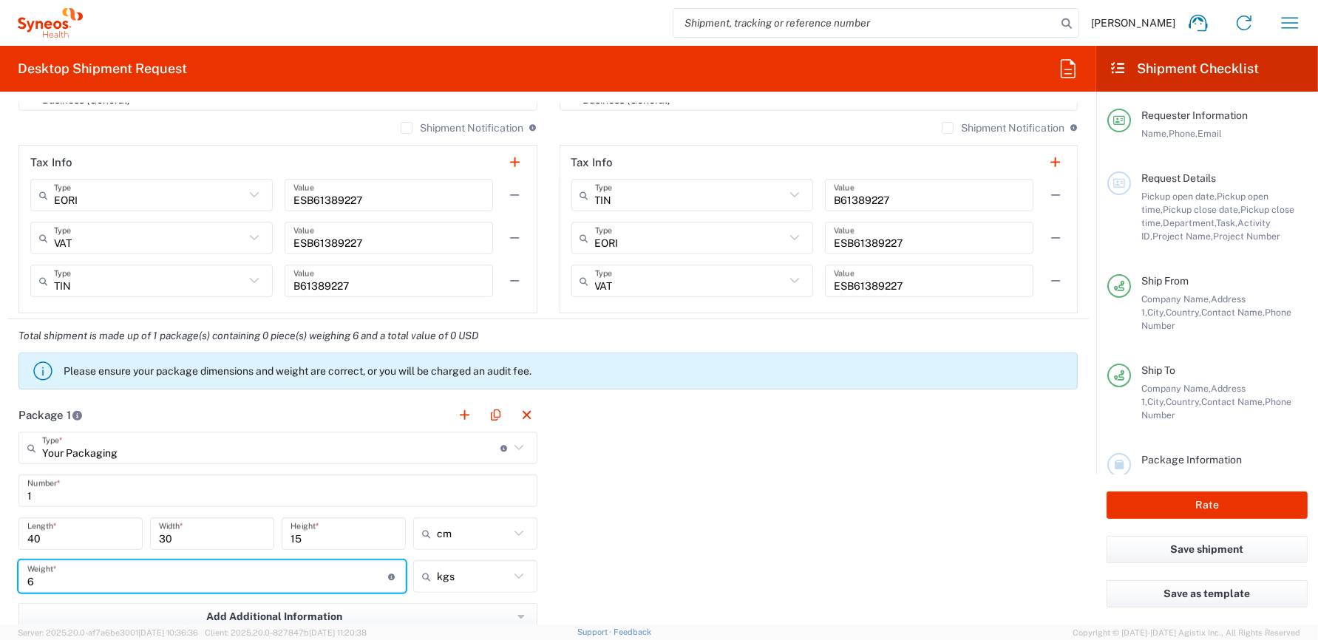
type input "6"
type input "kgs"
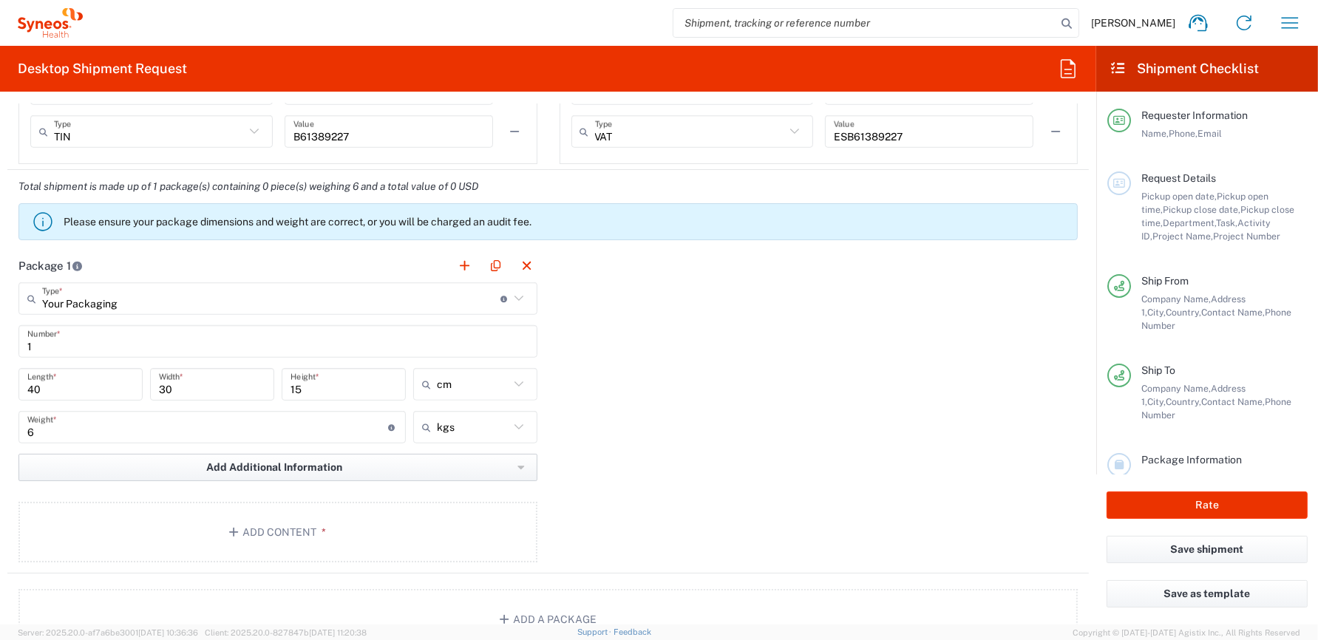
scroll to position [1332, 0]
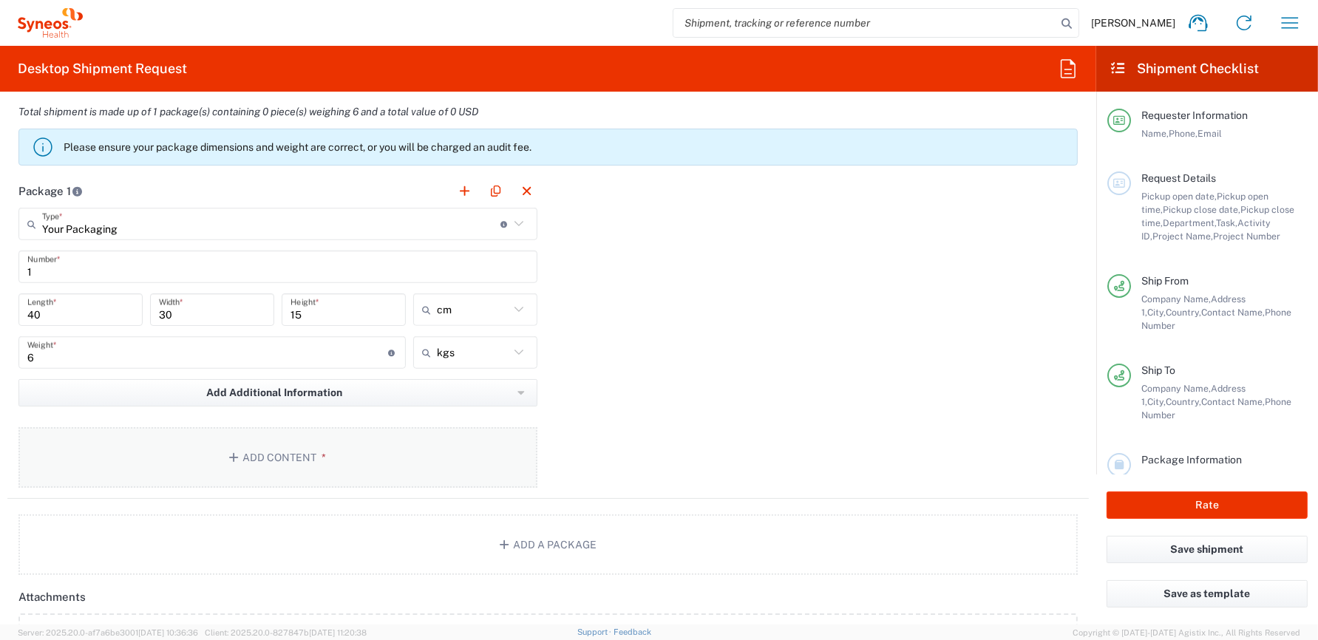
click at [378, 463] on button "Add Content *" at bounding box center [277, 457] width 519 height 61
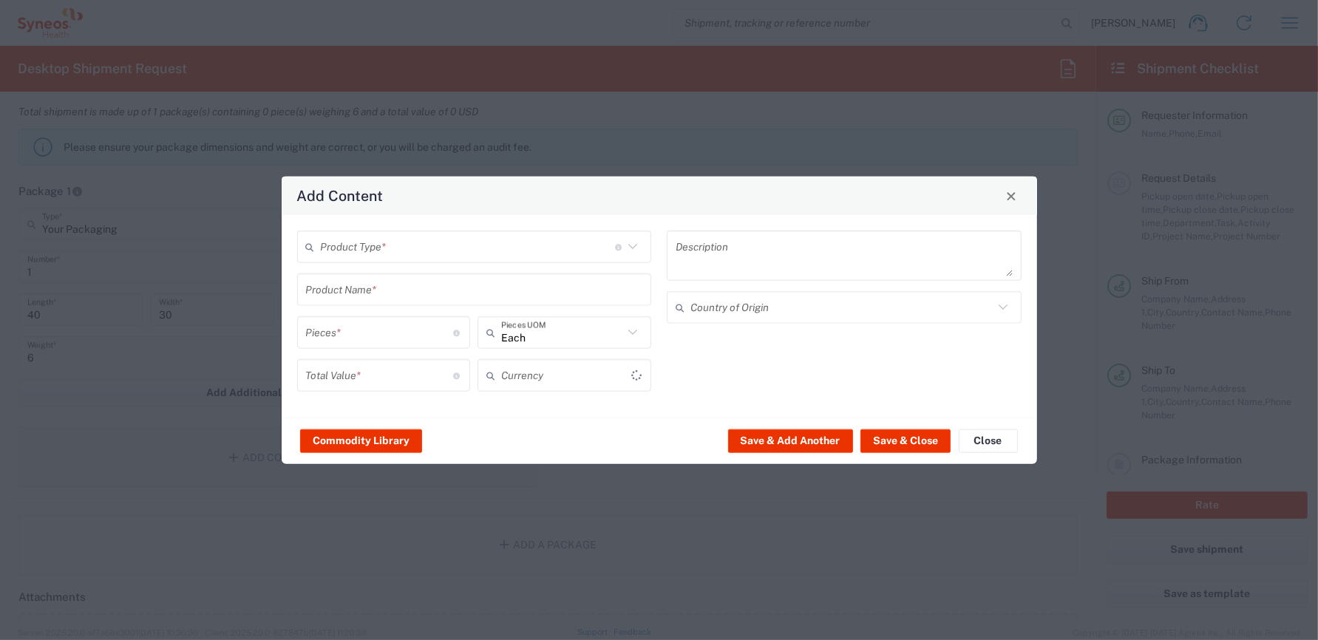
type input "US Dollar"
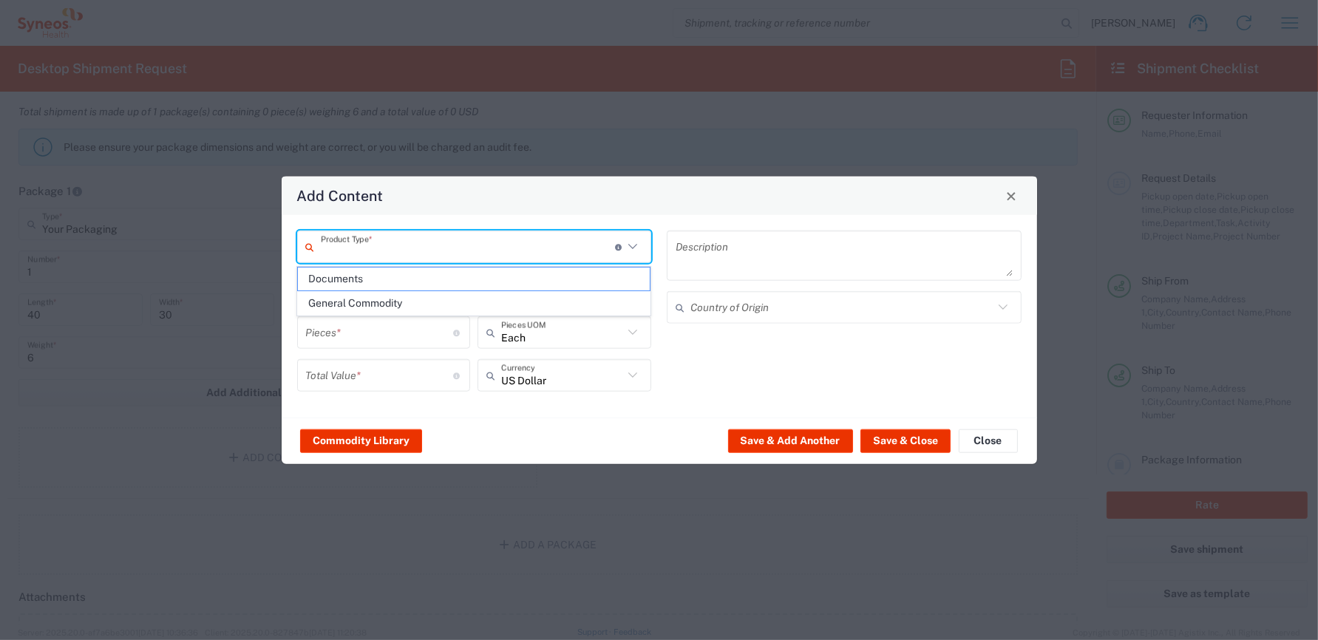
click at [479, 245] on input "text" at bounding box center [468, 247] width 294 height 26
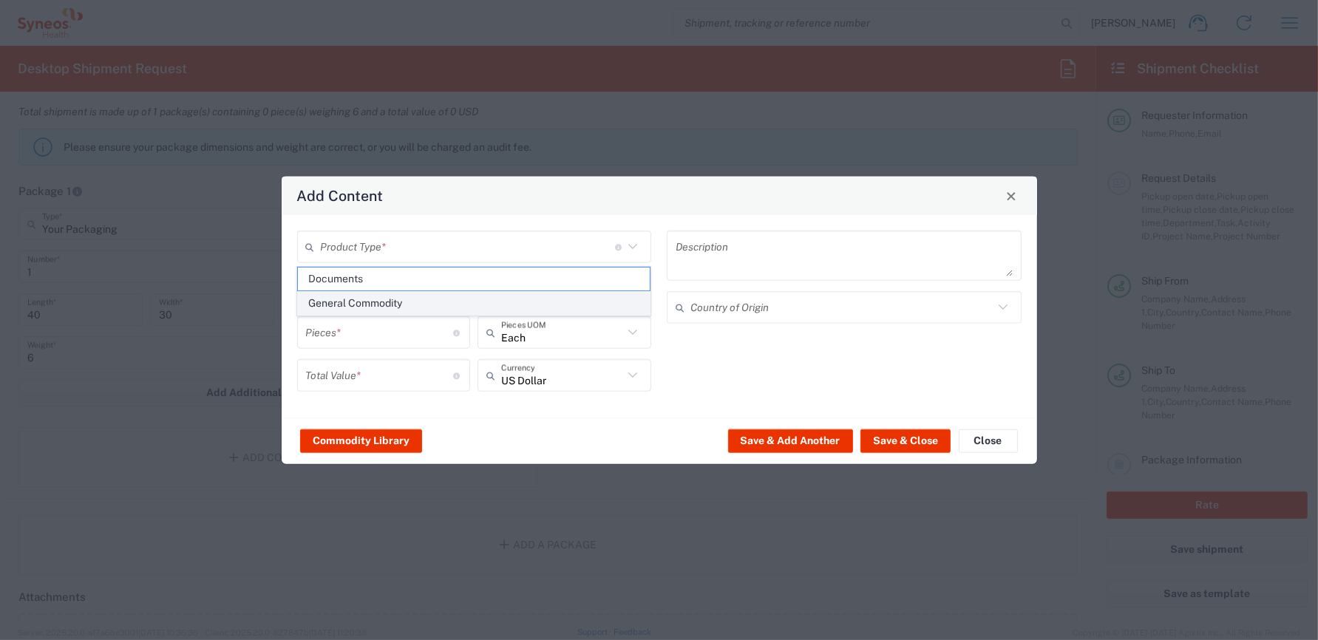
click at [369, 301] on span "General Commodity" at bounding box center [474, 303] width 352 height 23
type input "General Commodity"
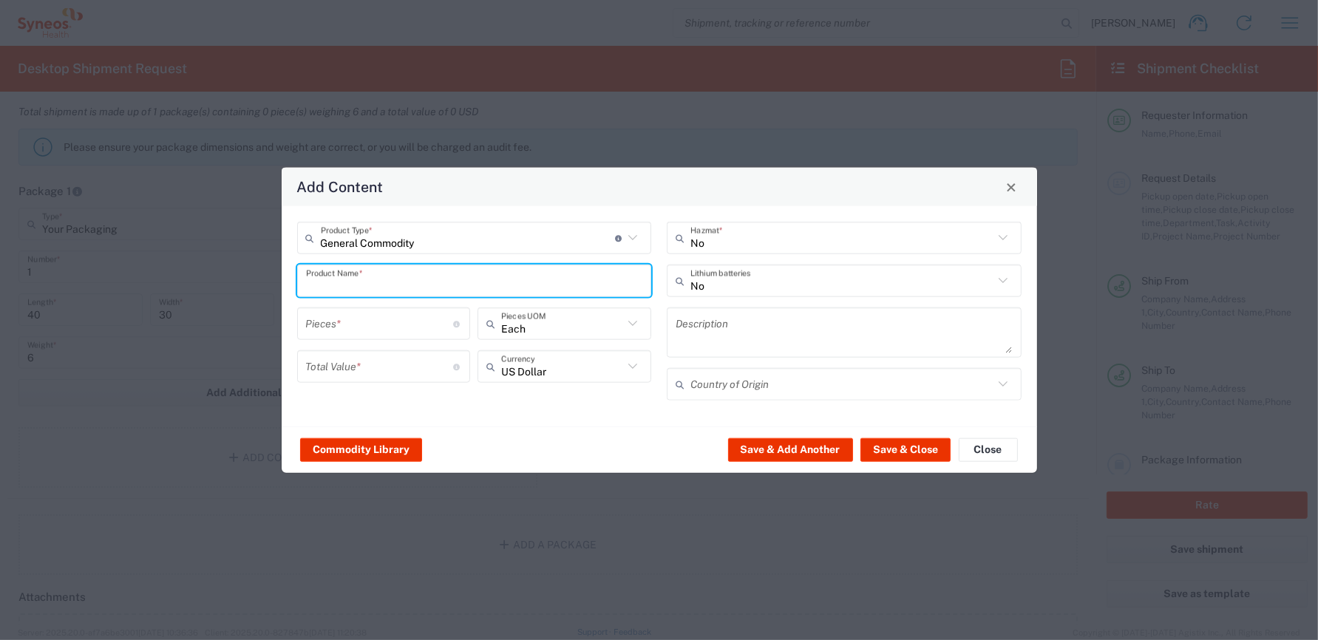
click at [369, 284] on input "text" at bounding box center [474, 281] width 337 height 26
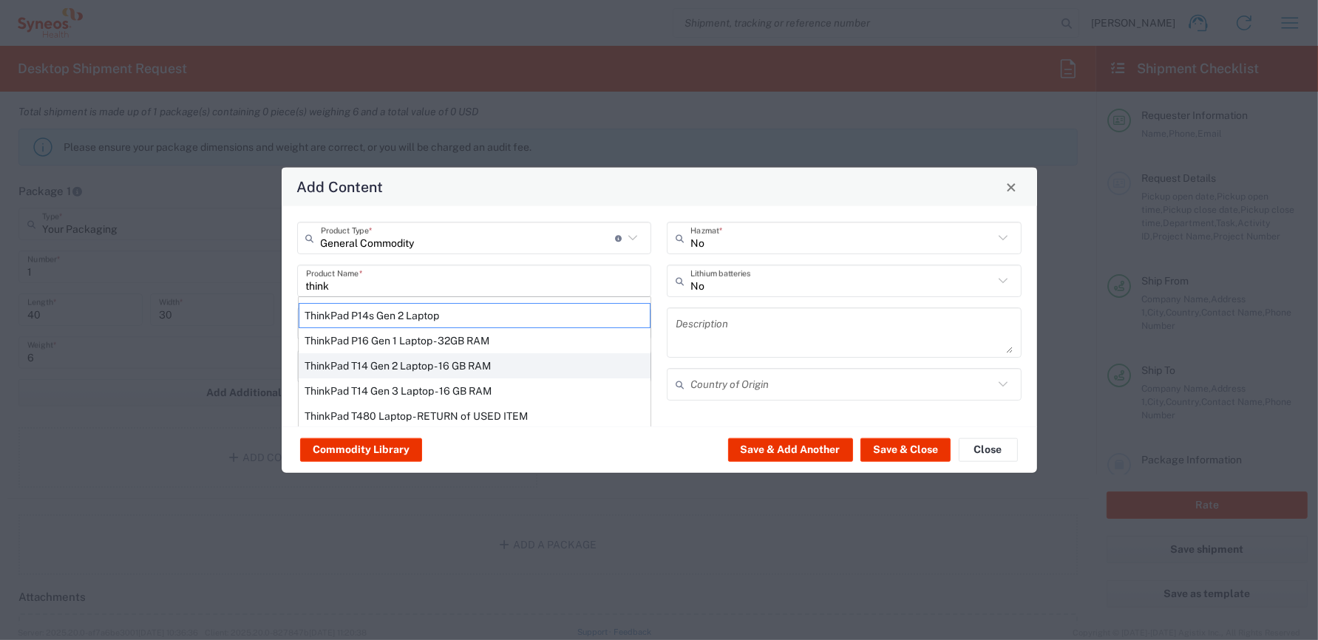
click at [383, 364] on div "ThinkPad T14 Gen 2 Laptop - 16 GB RAM" at bounding box center [475, 365] width 352 height 25
type input "ThinkPad T14 Gen 2 Laptop - 16 GB RAM"
type input "1"
type textarea "Intel Core i7-1156G7 vProÂ® Processor - 14"- 16 GB RAM - 512 GB SSD"
type input "[GEOGRAPHIC_DATA]"
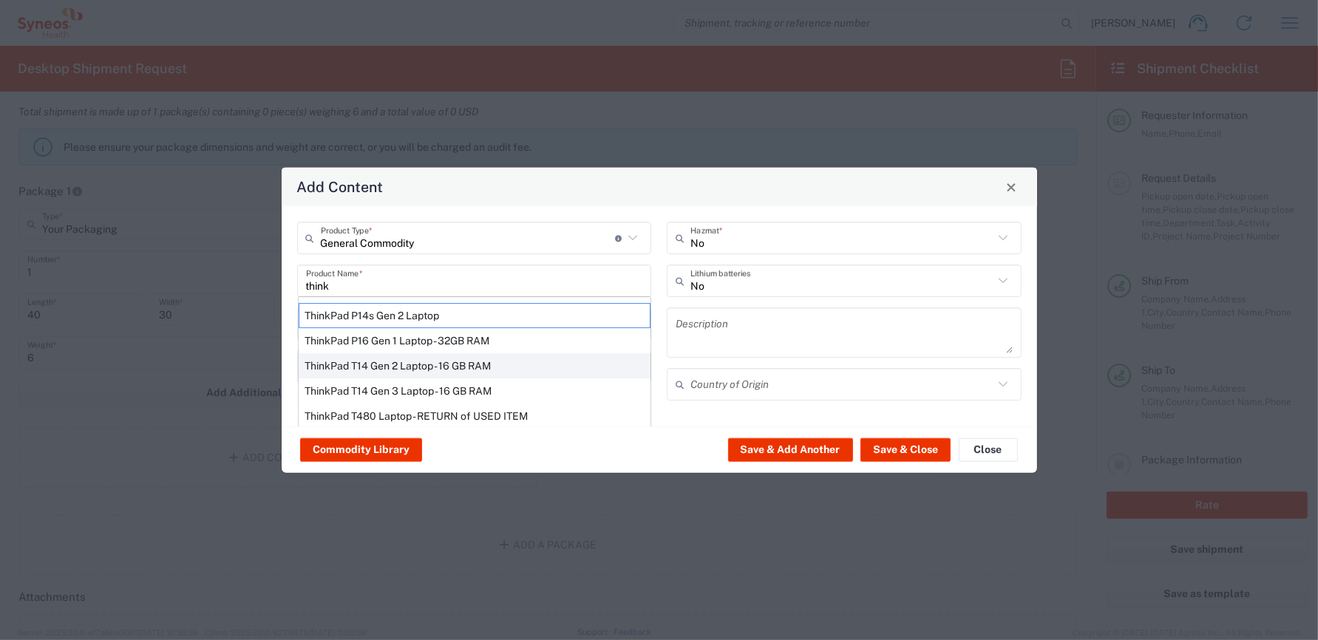
type input "Yes"
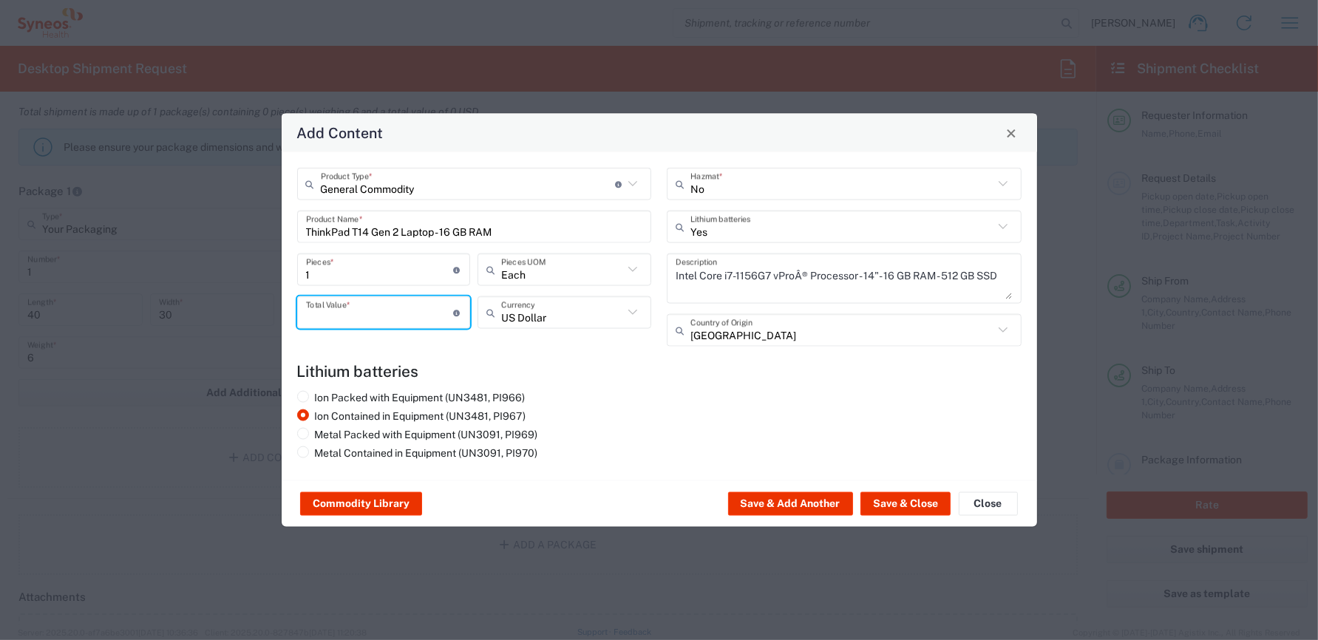
click at [378, 317] on input "number" at bounding box center [380, 312] width 148 height 26
type input "2000"
click at [536, 316] on input "text" at bounding box center [562, 312] width 122 height 26
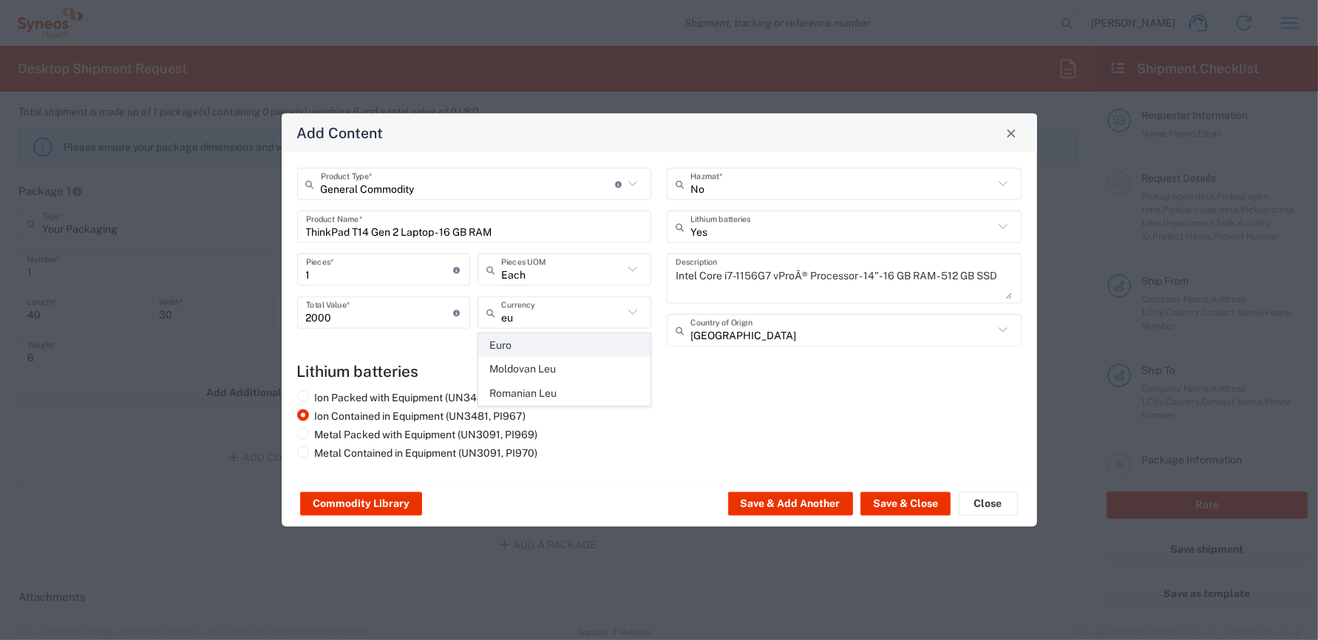
click at [521, 342] on span "Euro" at bounding box center [564, 345] width 171 height 23
type input "Euro"
click at [675, 410] on div "Ion Packed with Equipment (UN3481, PI966) Ion Contained in Equipment (UN3481, P…" at bounding box center [659, 428] width 740 height 74
click at [918, 504] on button "Save & Close" at bounding box center [905, 504] width 90 height 24
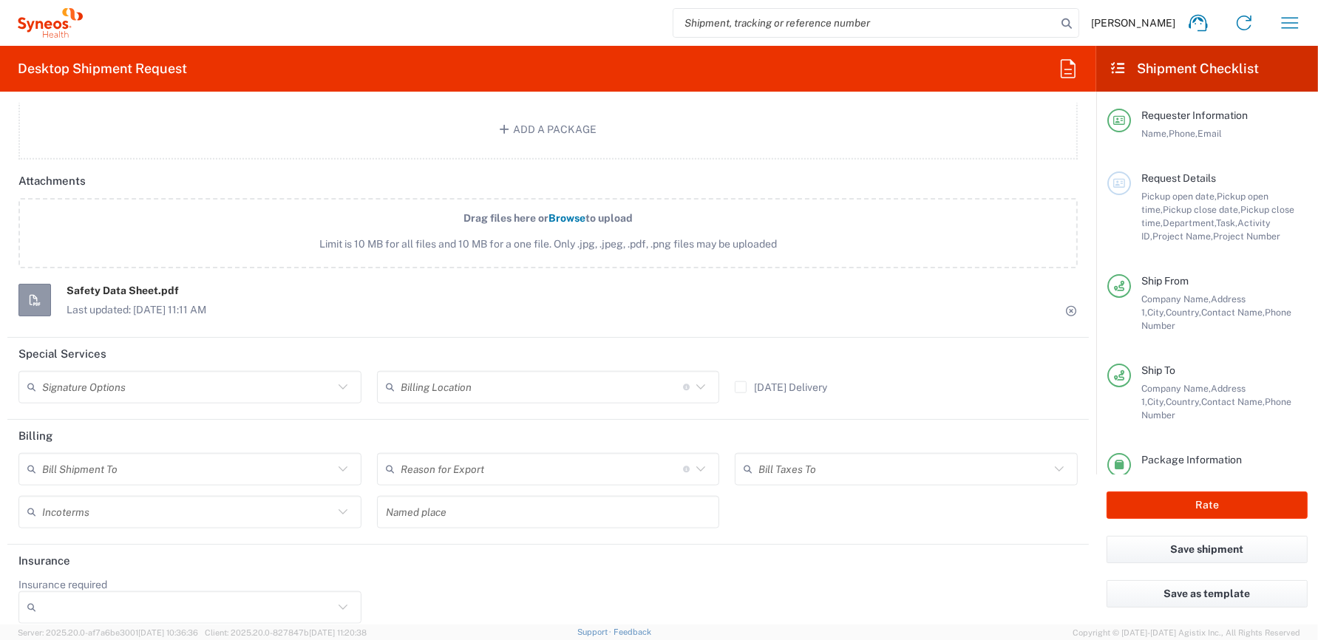
scroll to position [1842, 0]
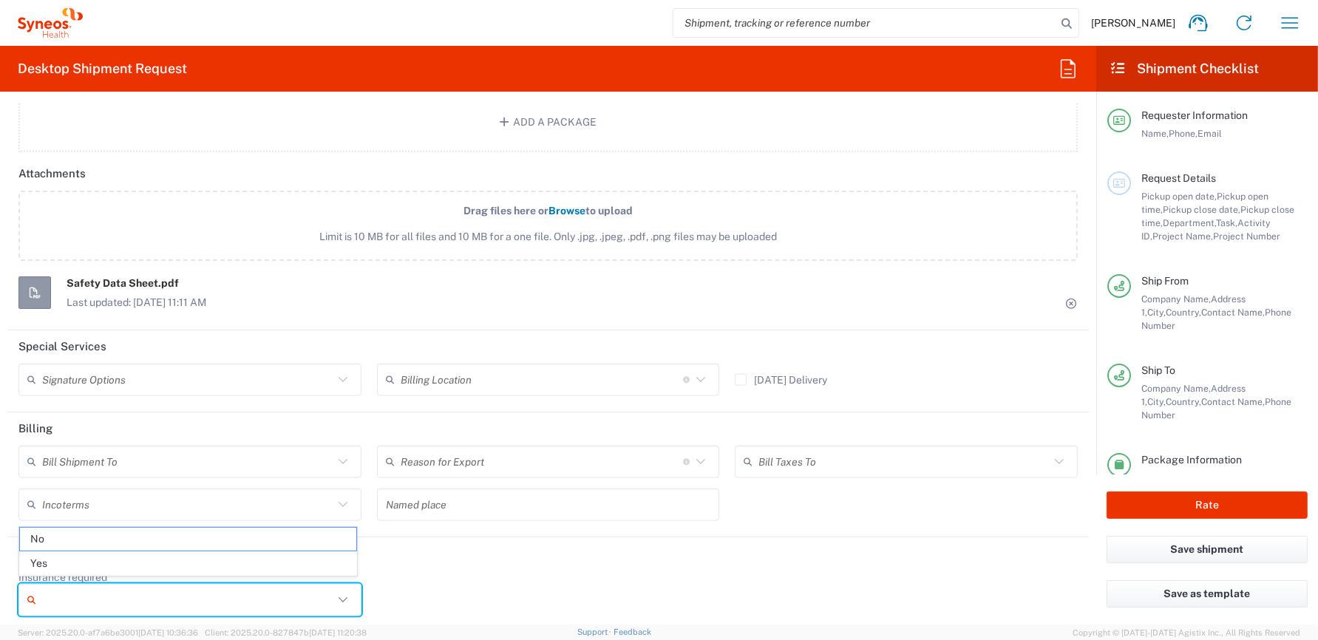
click at [312, 593] on input "Insurance required" at bounding box center [187, 600] width 291 height 24
click at [70, 564] on span "Yes" at bounding box center [188, 563] width 336 height 23
type input "Yes"
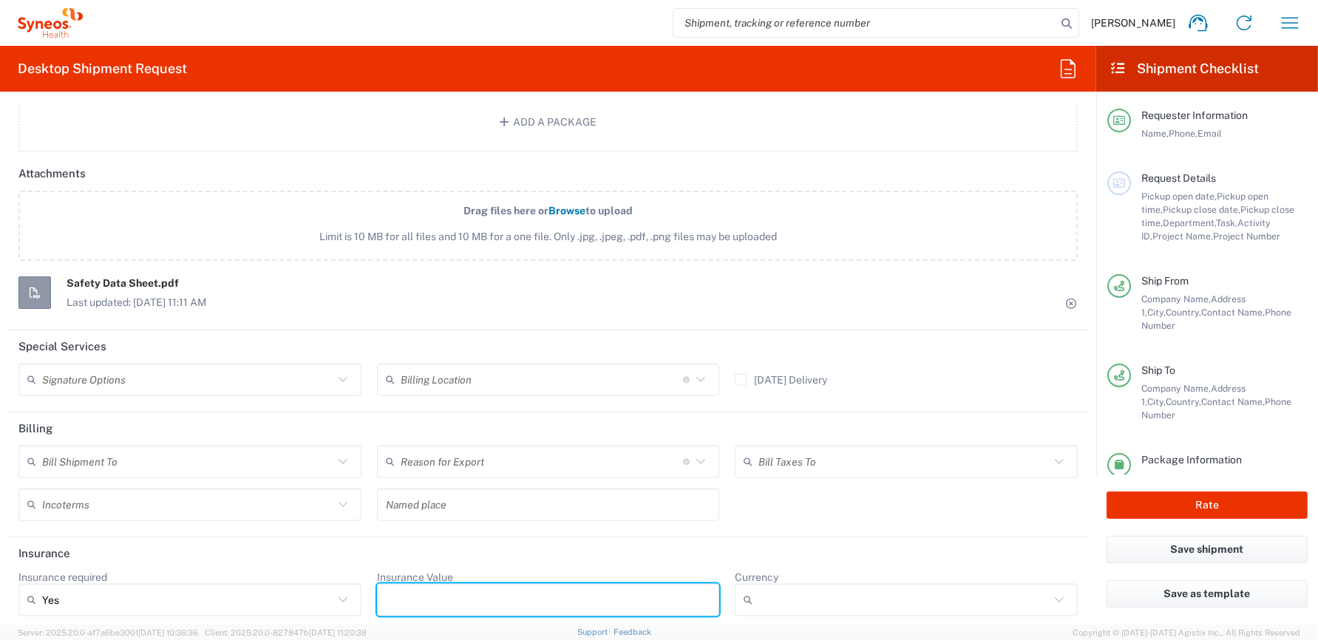
click at [405, 588] on input "Insurance Value" at bounding box center [548, 600] width 325 height 24
type input "2000"
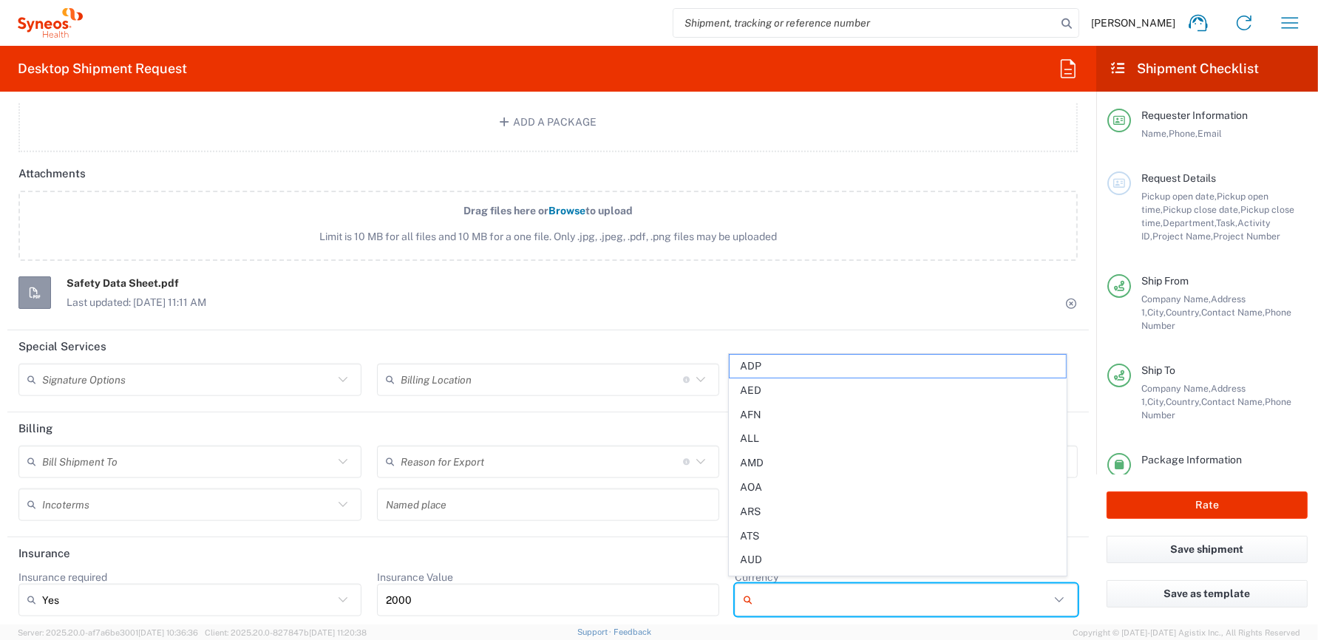
click at [810, 595] on input "Currency" at bounding box center [903, 600] width 291 height 24
click at [760, 486] on span "EUR" at bounding box center [897, 487] width 336 height 23
type input "EUR"
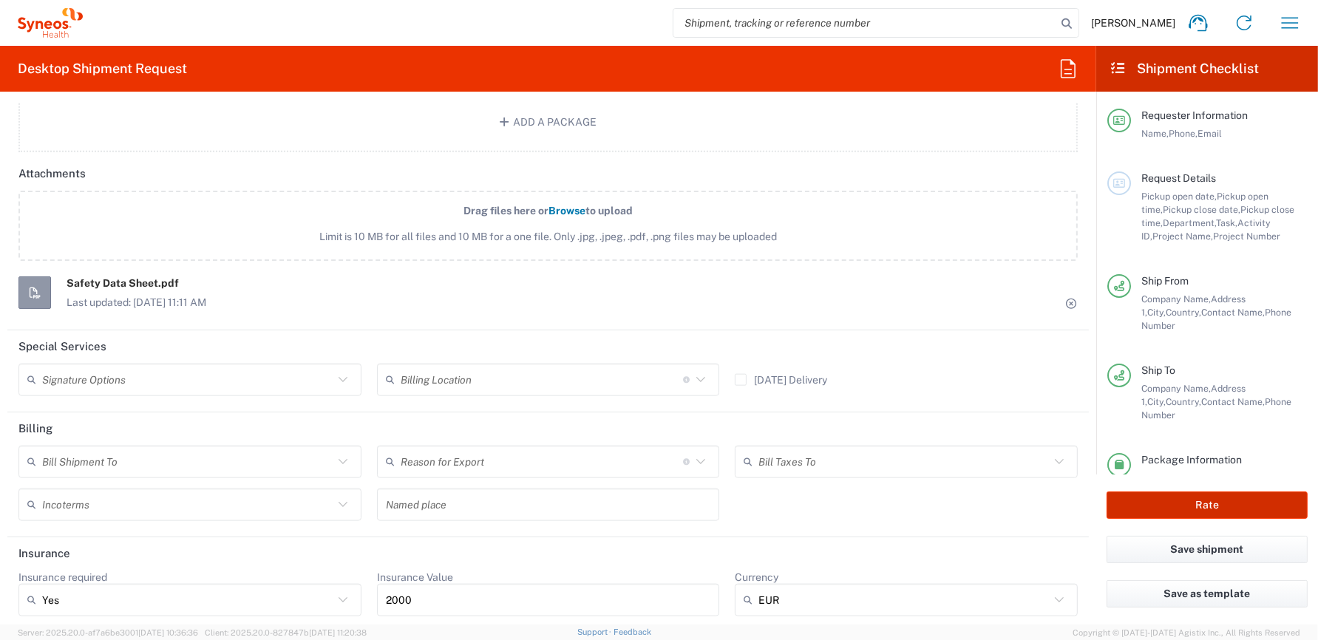
click at [1157, 509] on button "Rate" at bounding box center [1206, 504] width 201 height 27
type input "8350 DEPARTMENTAL EXPENSE"
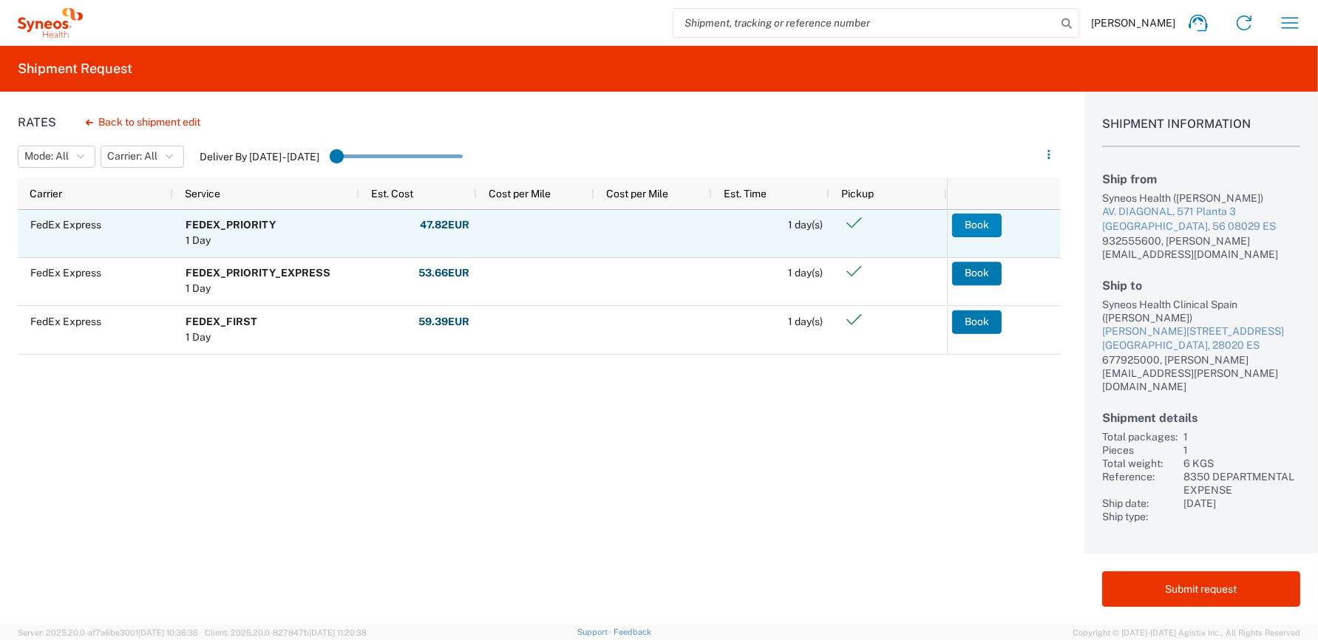
click at [971, 223] on button "Book" at bounding box center [977, 226] width 50 height 24
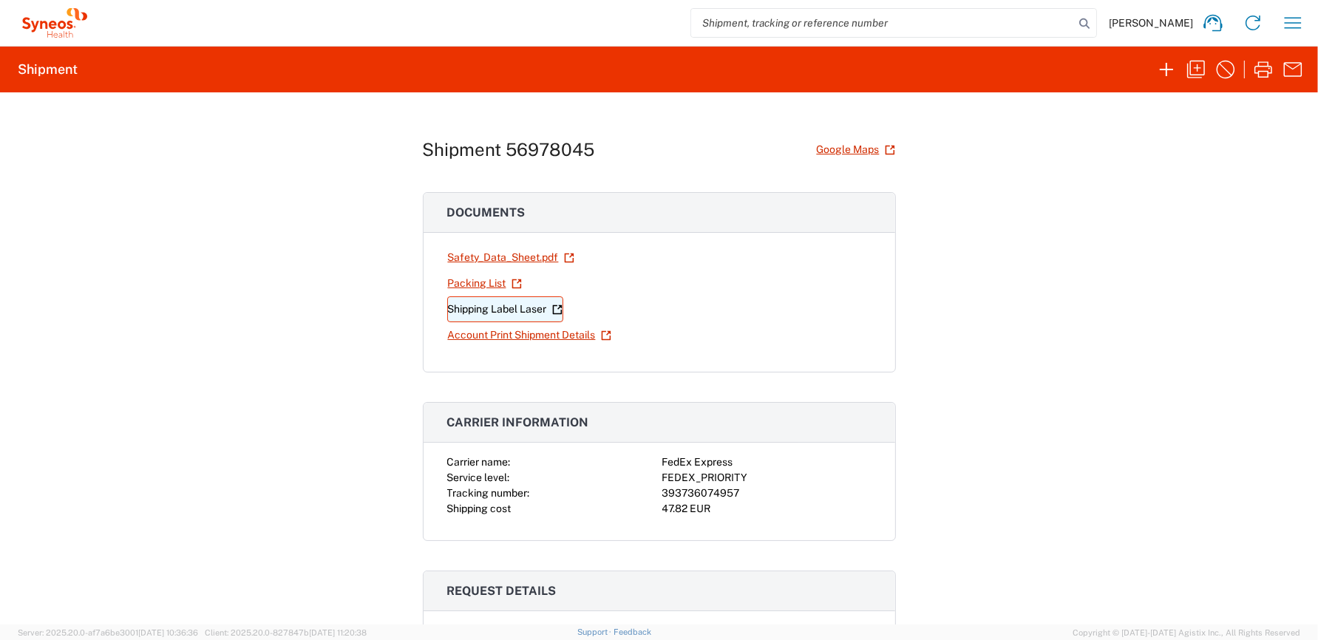
click at [526, 306] on link "Shipping Label Laser" at bounding box center [505, 309] width 116 height 26
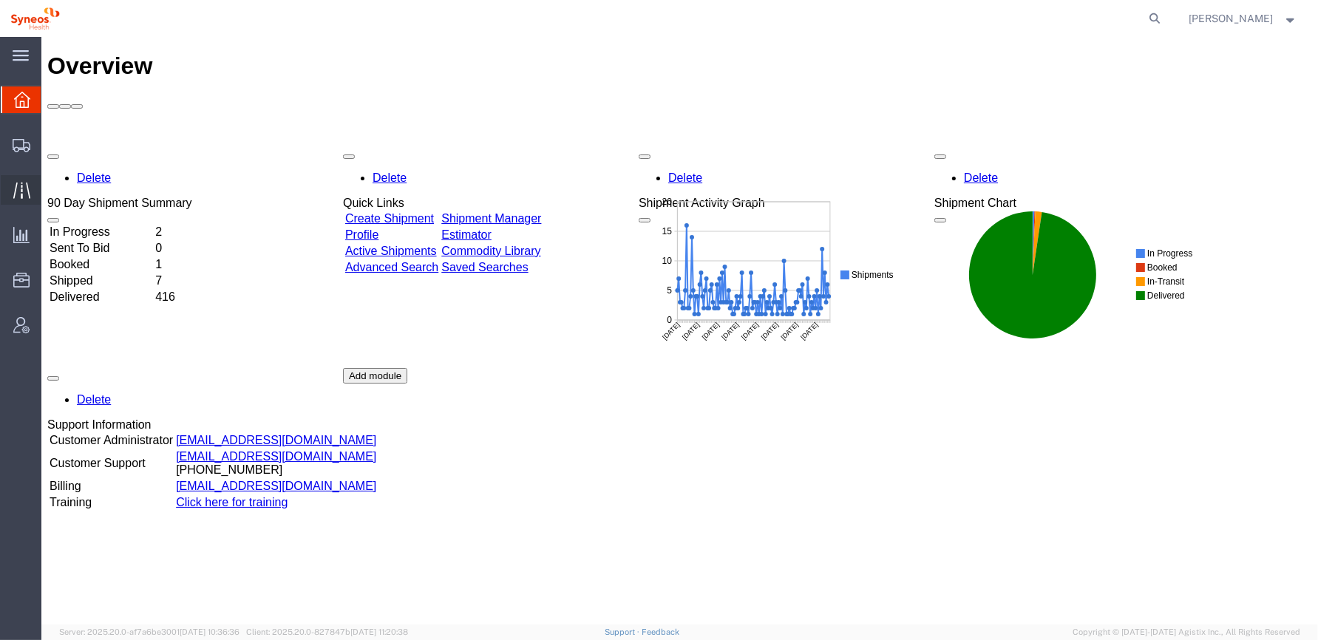
click at [18, 187] on icon at bounding box center [21, 190] width 17 height 17
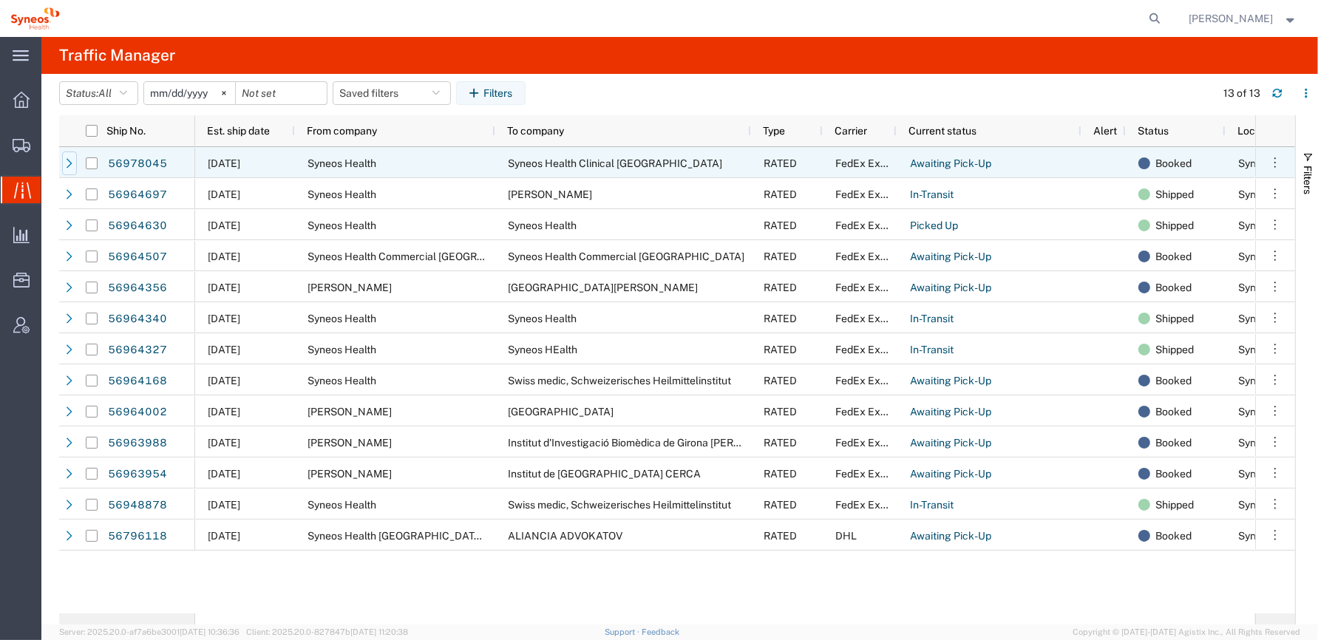
click at [69, 165] on icon at bounding box center [70, 163] width 6 height 10
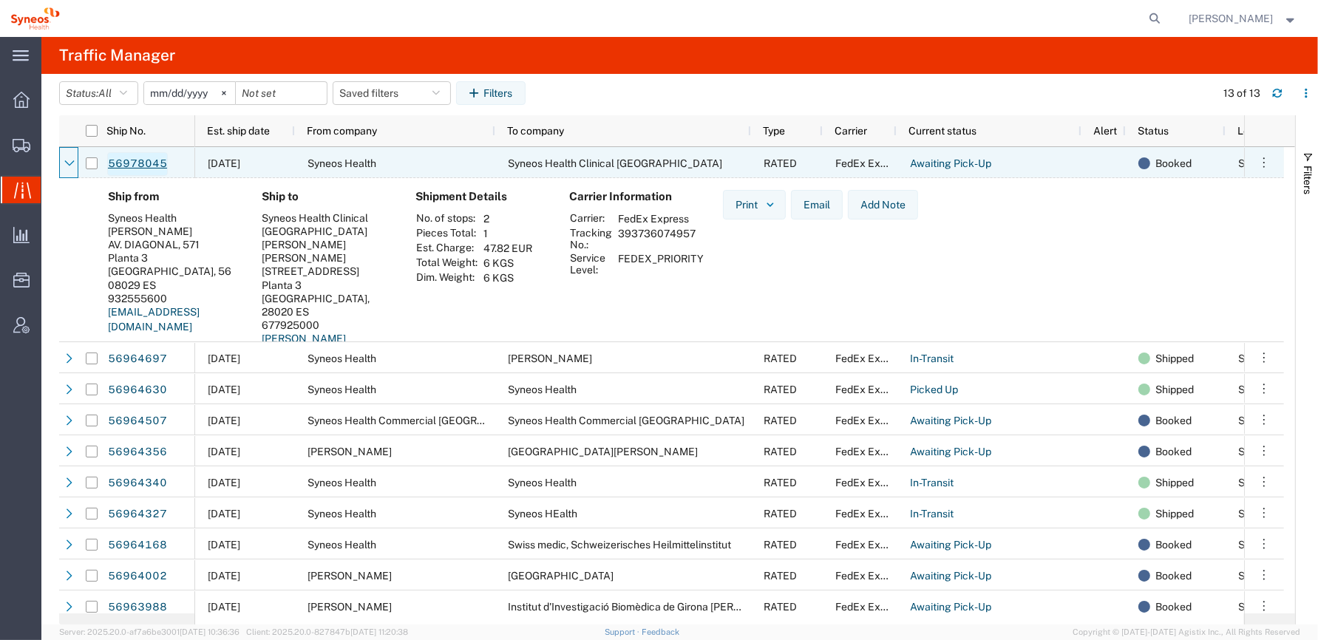
click at [153, 160] on link "56978045" at bounding box center [137, 164] width 61 height 24
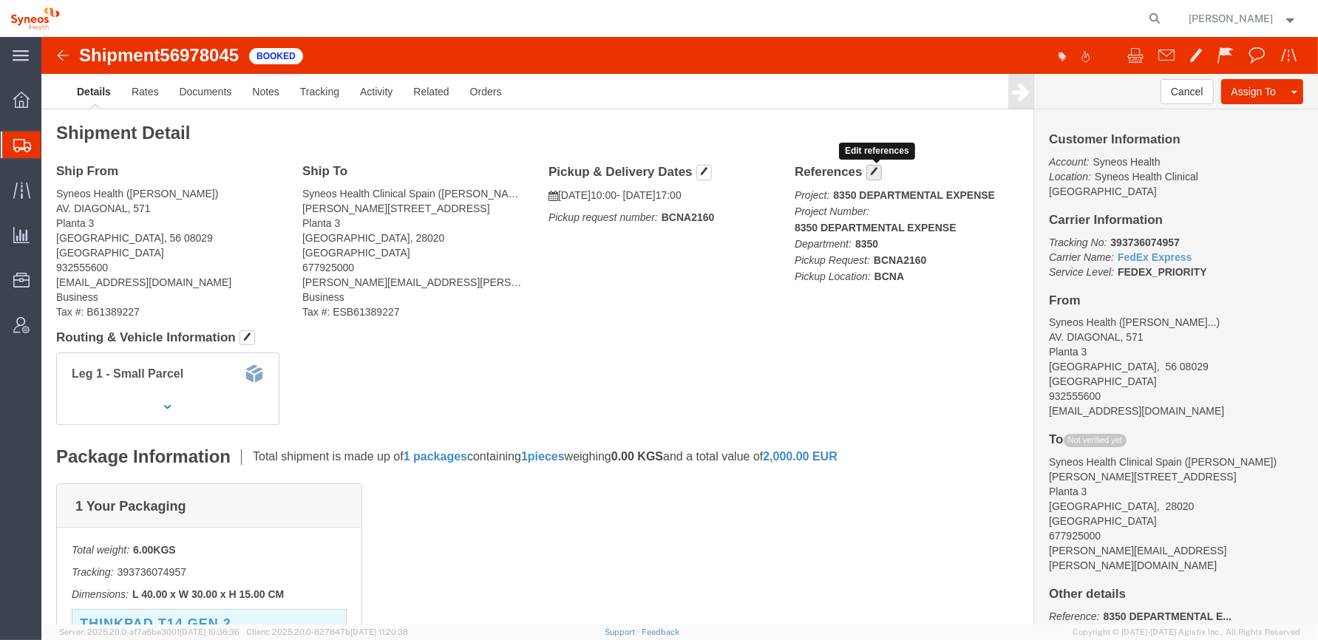
click span "button"
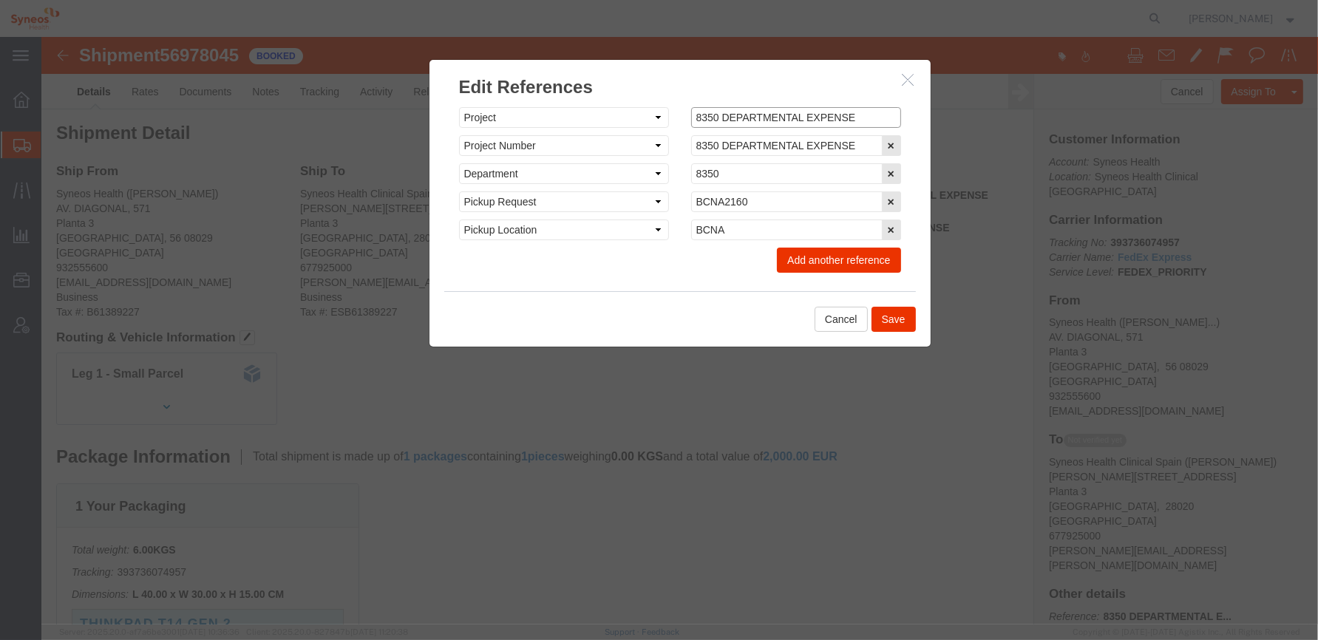
drag, startPoint x: 665, startPoint y: 81, endPoint x: 638, endPoint y: 81, distance: 27.3
click div "8350 DEPARTMENTAL EXPENSE"
type input "4510 DEPARTMENTAL EXPENSE"
drag, startPoint x: 665, startPoint y: 108, endPoint x: 623, endPoint y: 113, distance: 42.4
click div "Select Account Type Activity ID Airline Appointment Number ASN Batch Request # …"
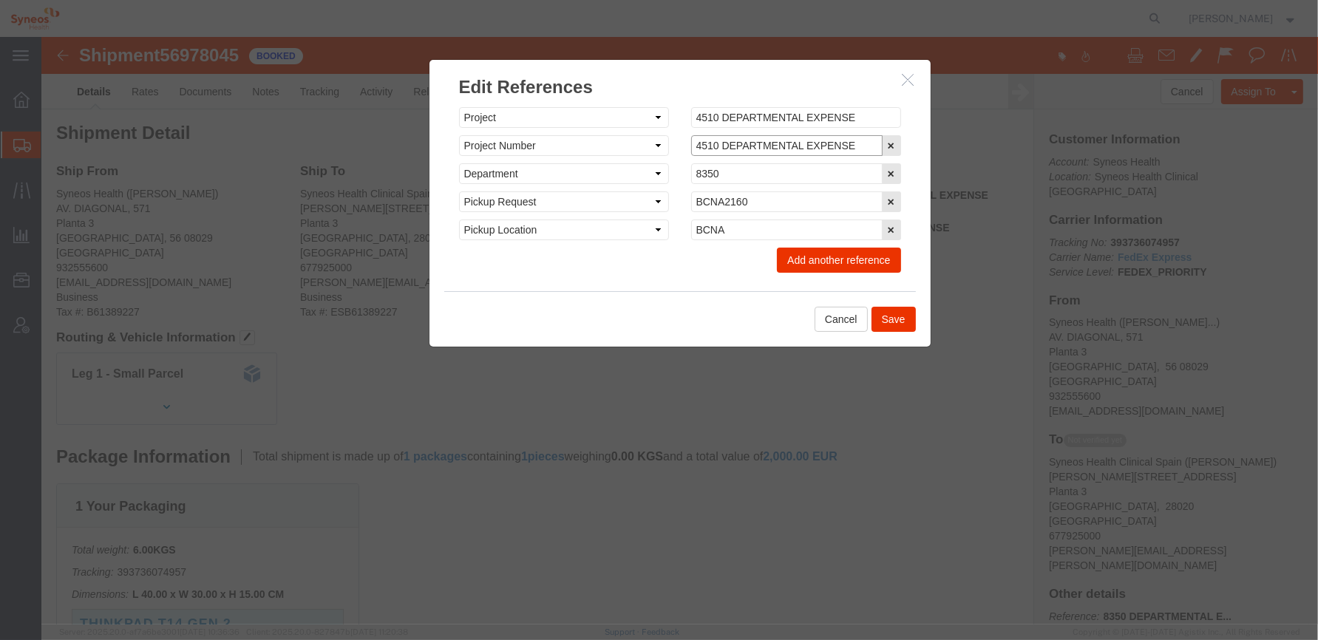
type input "4510 DEPARTMENTAL EXPENSE"
drag, startPoint x: 682, startPoint y: 135, endPoint x: 611, endPoint y: 132, distance: 71.0
click div "Select Account Type Activity ID Airline Appointment Number ASN Batch Request # …"
type input "4510"
click button "Save"
